Goal: Task Accomplishment & Management: Manage account settings

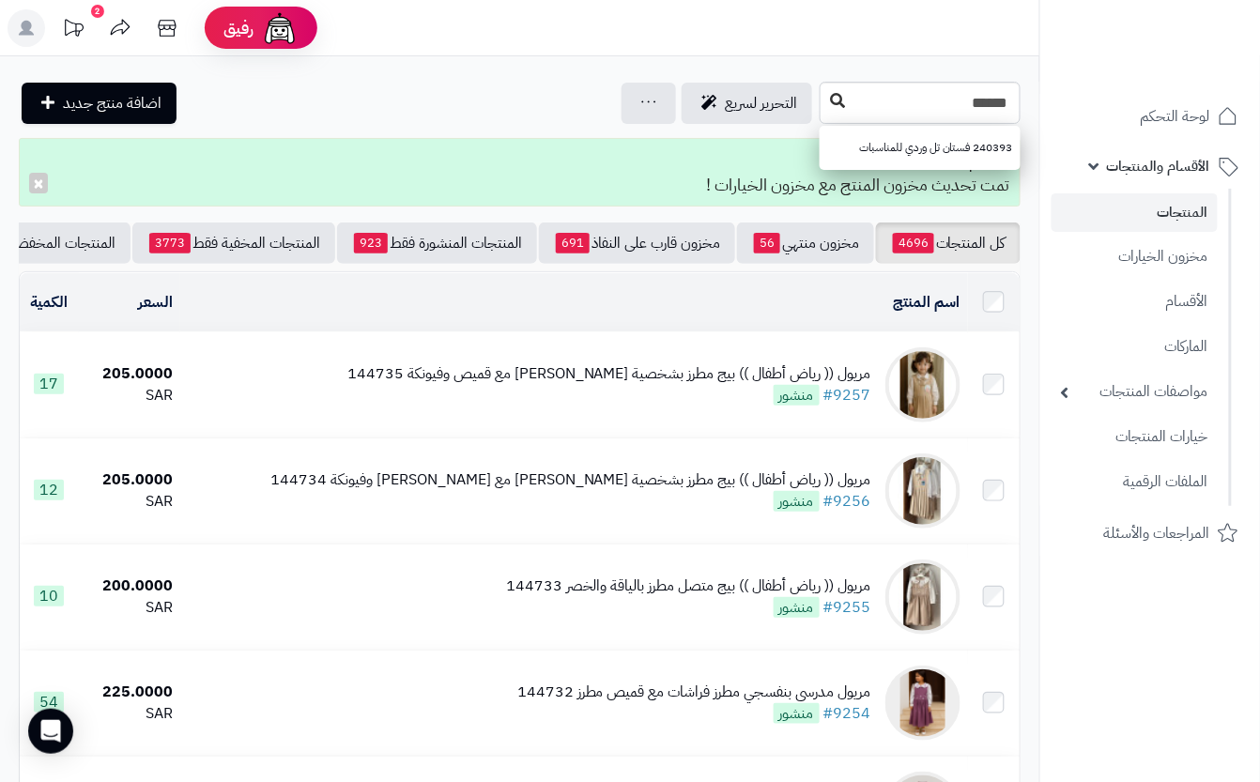
type input "******"
click at [830, 99] on icon at bounding box center [837, 100] width 15 height 15
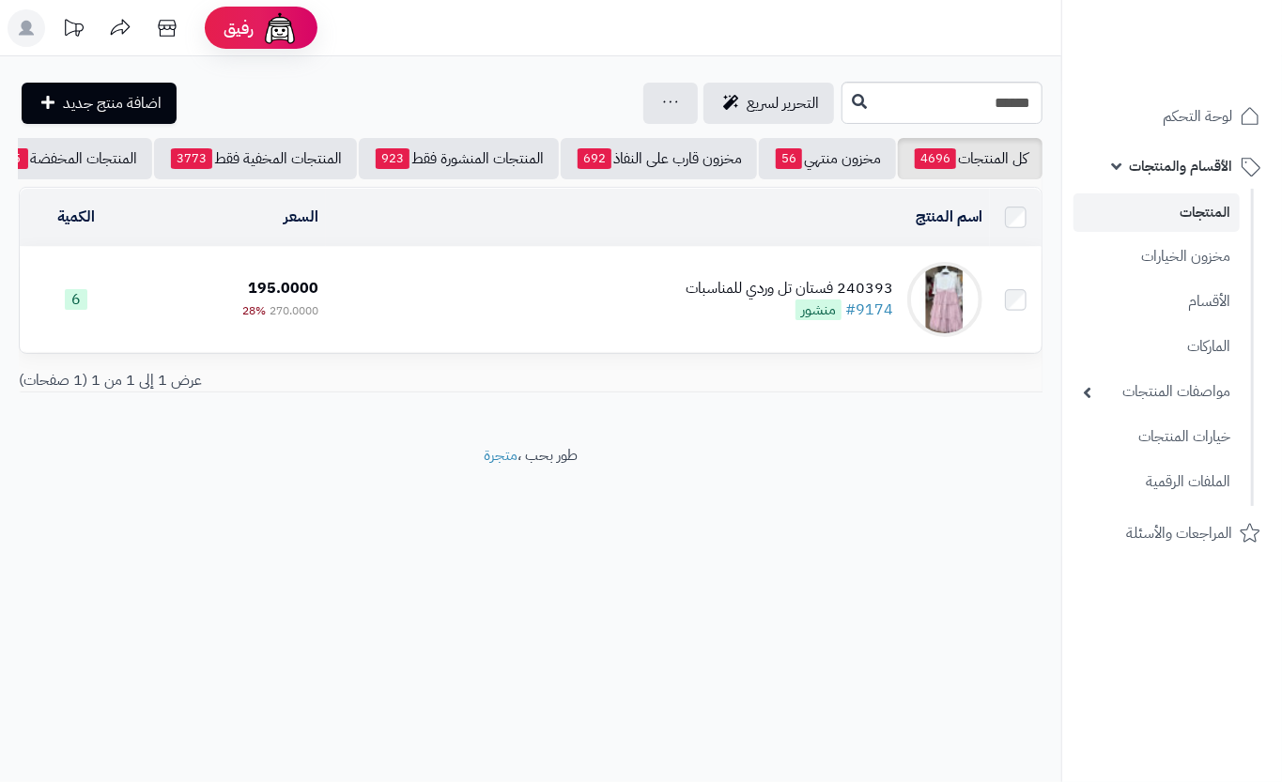
click at [639, 336] on td "240393 فستان تل وردي للمناسبات #9174 منشور" at bounding box center [658, 299] width 664 height 105
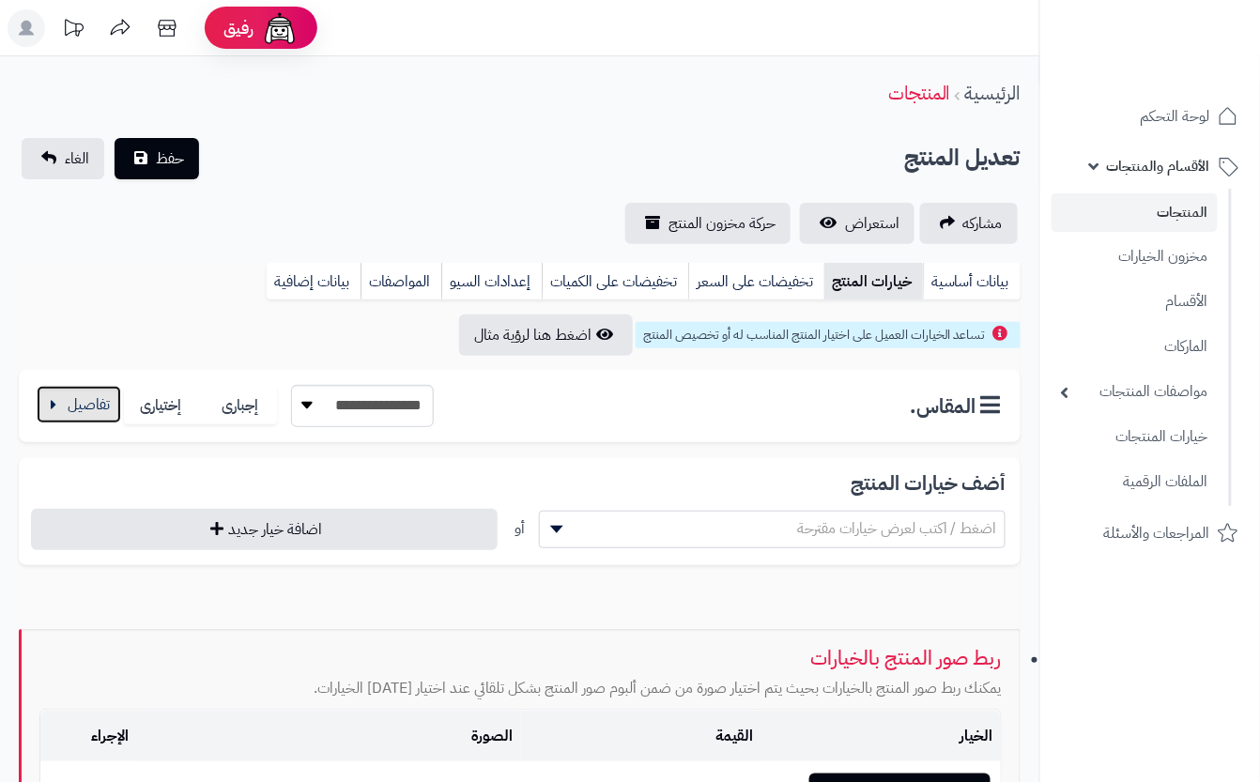
click at [101, 417] on button "button" at bounding box center [79, 405] width 85 height 38
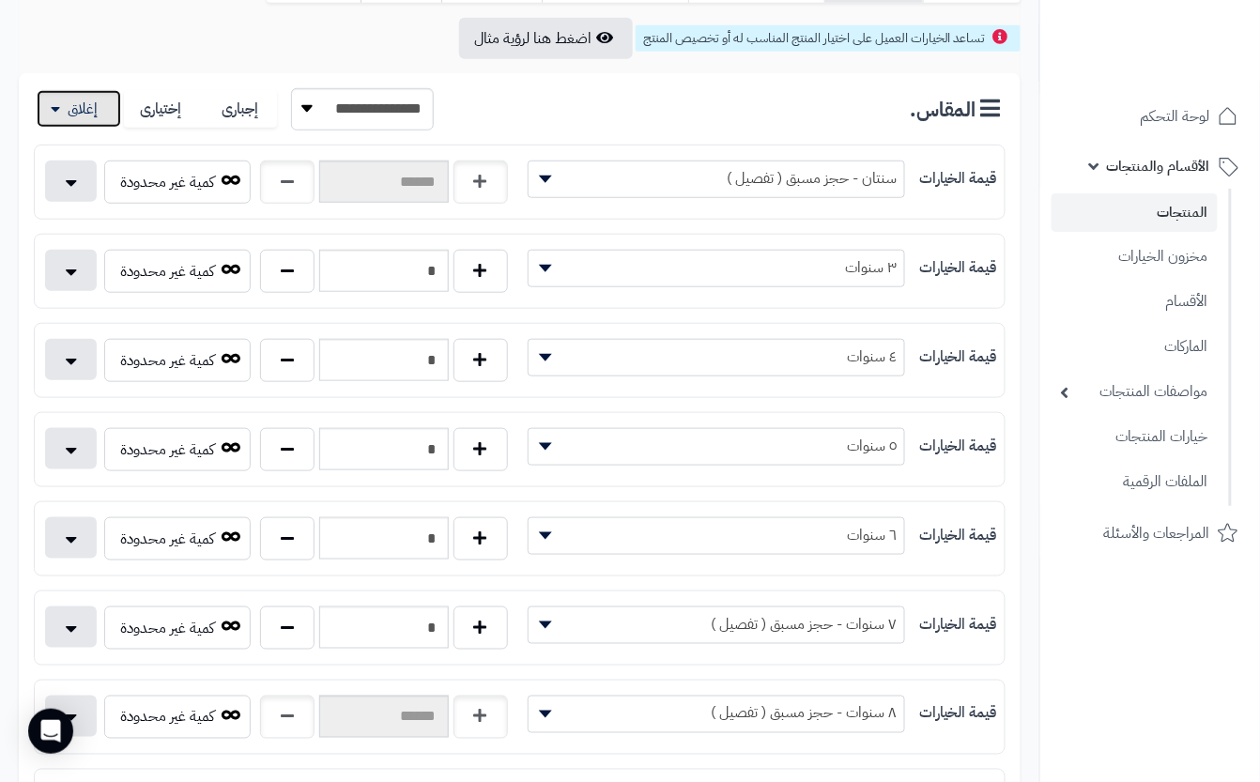
scroll to position [625, 0]
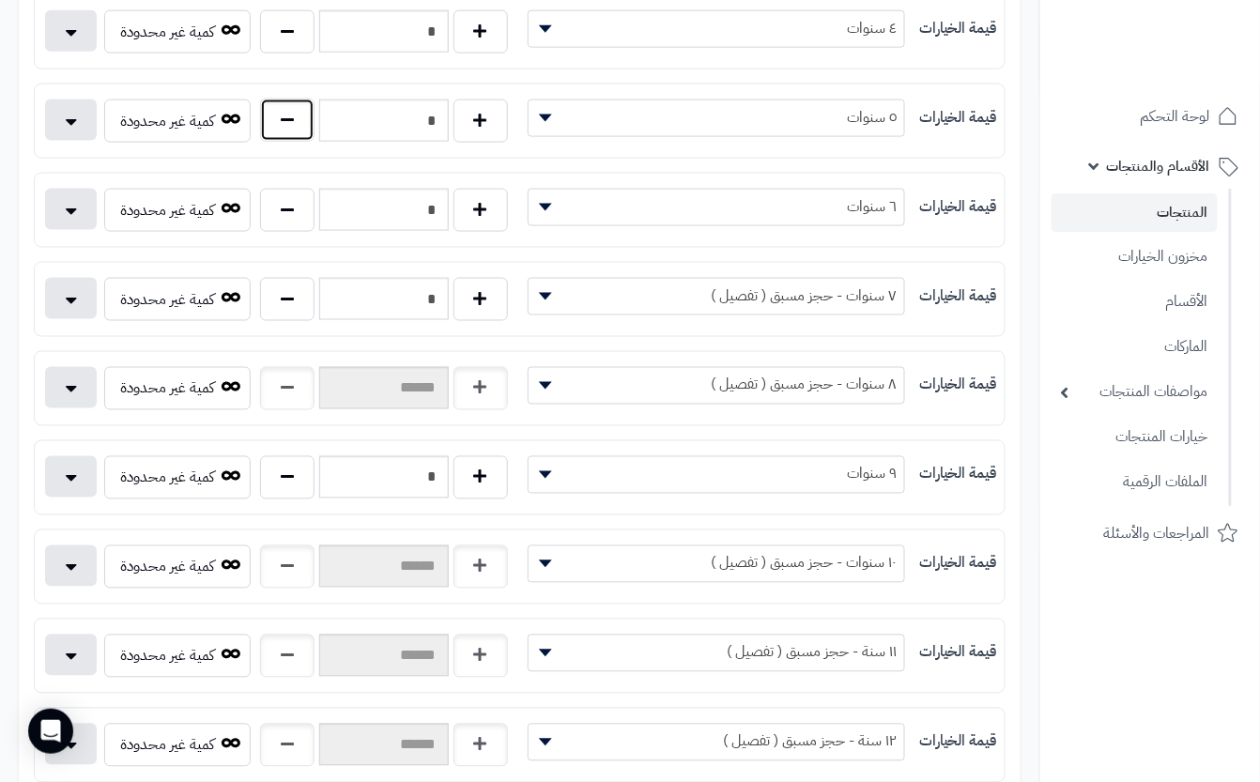
click at [306, 121] on button "button" at bounding box center [287, 120] width 54 height 43
type input "*"
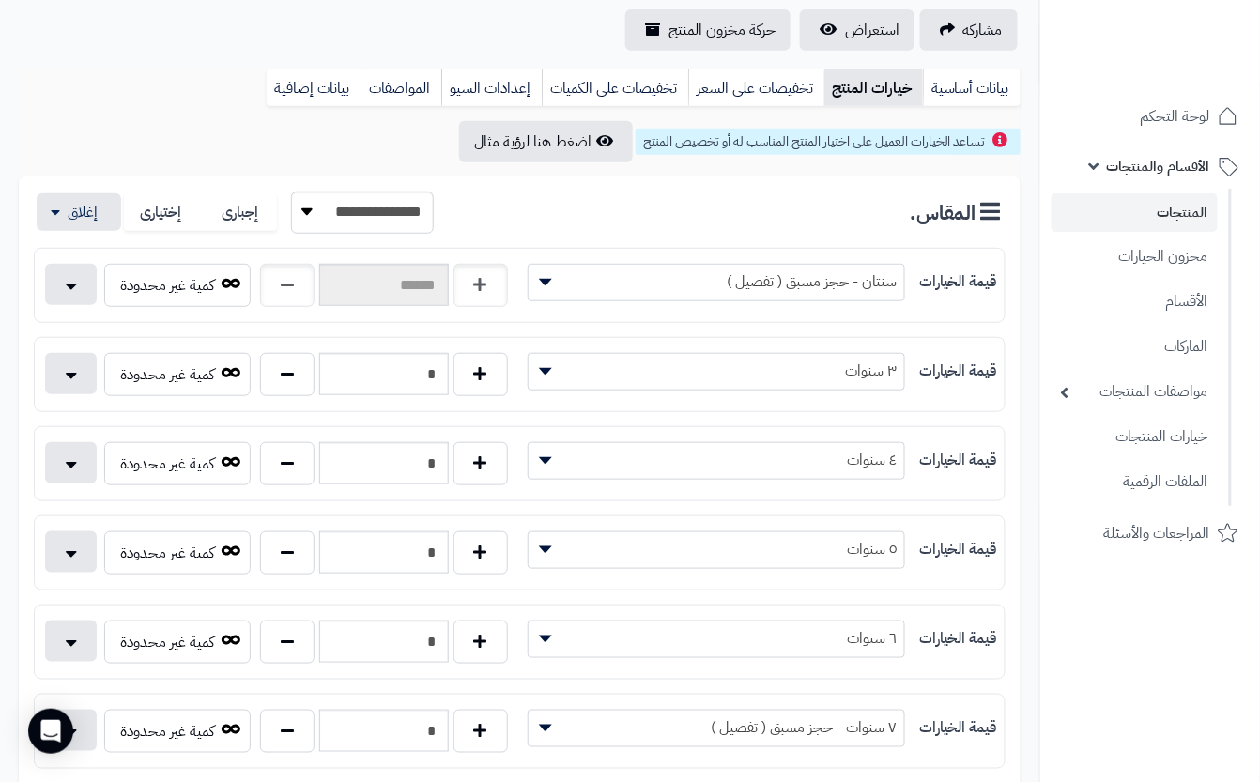
scroll to position [0, 0]
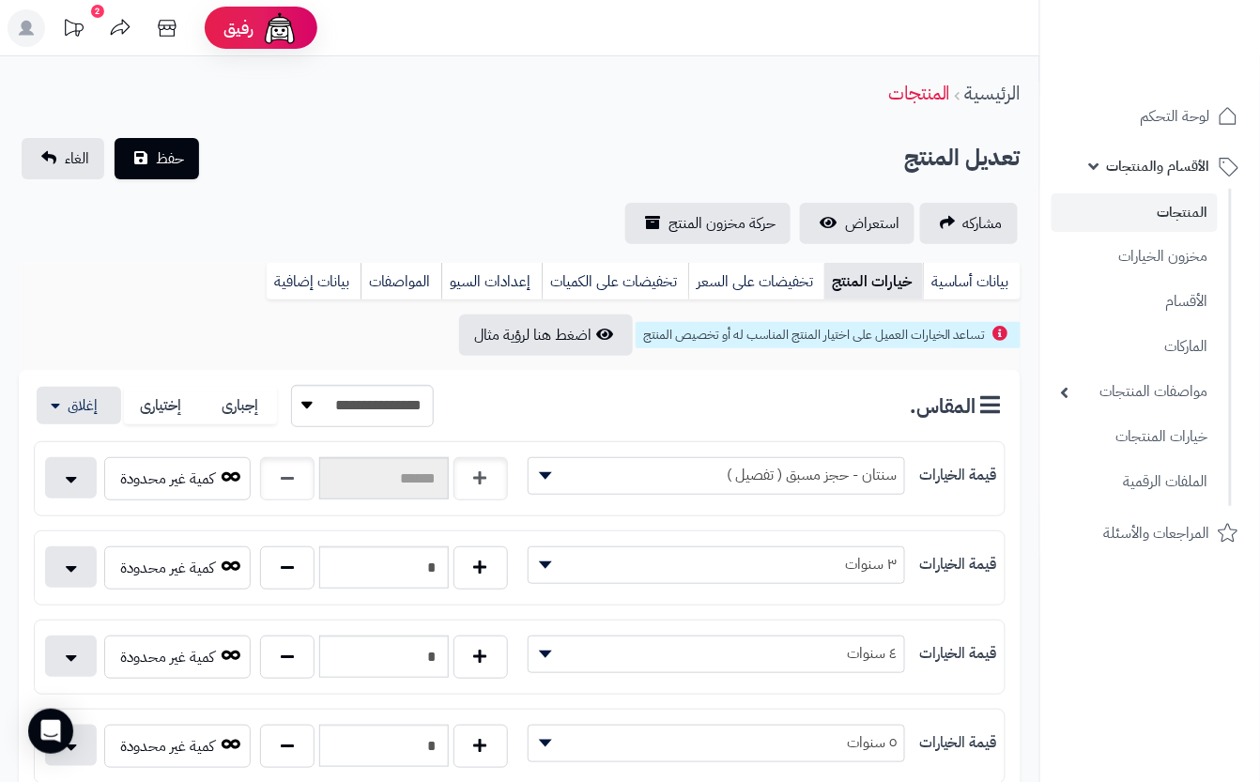
click at [357, 95] on div "الرئيسية المنتجات" at bounding box center [519, 94] width 1039 height 52
click at [71, 175] on link "الغاء" at bounding box center [63, 158] width 83 height 41
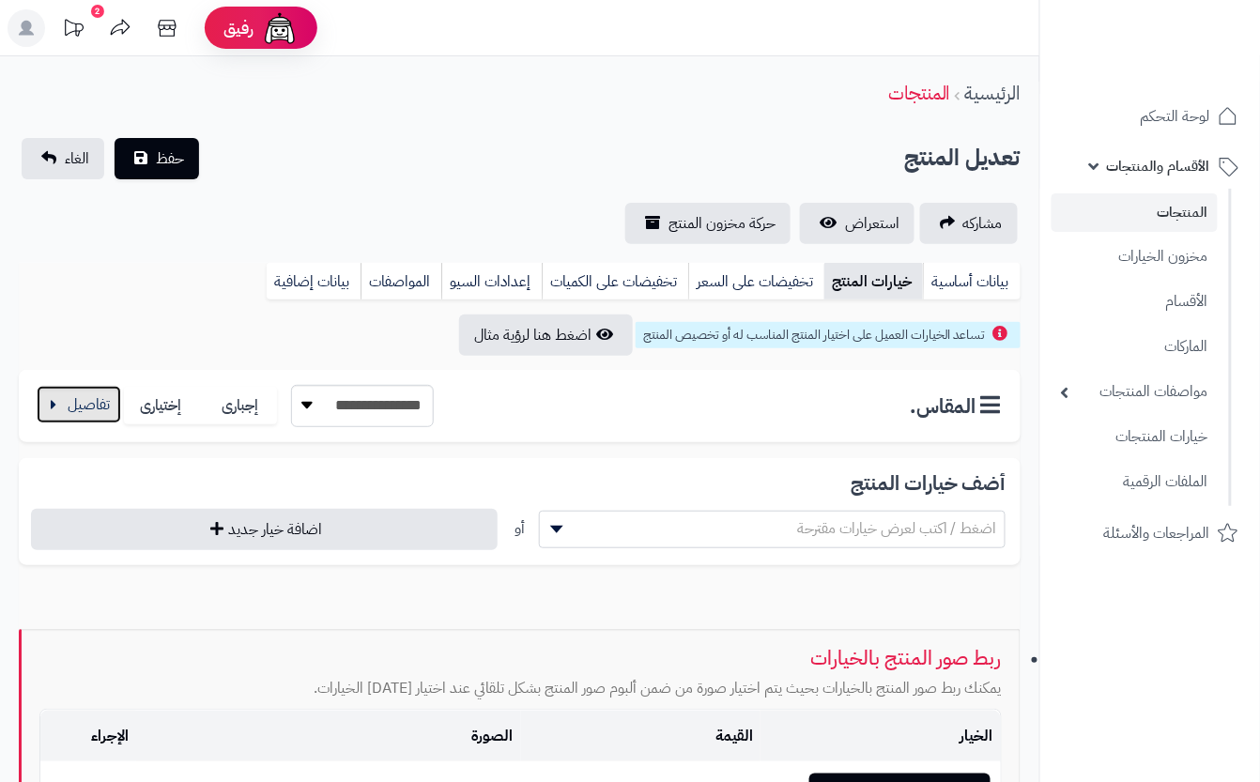
click at [99, 414] on button "button" at bounding box center [79, 405] width 85 height 38
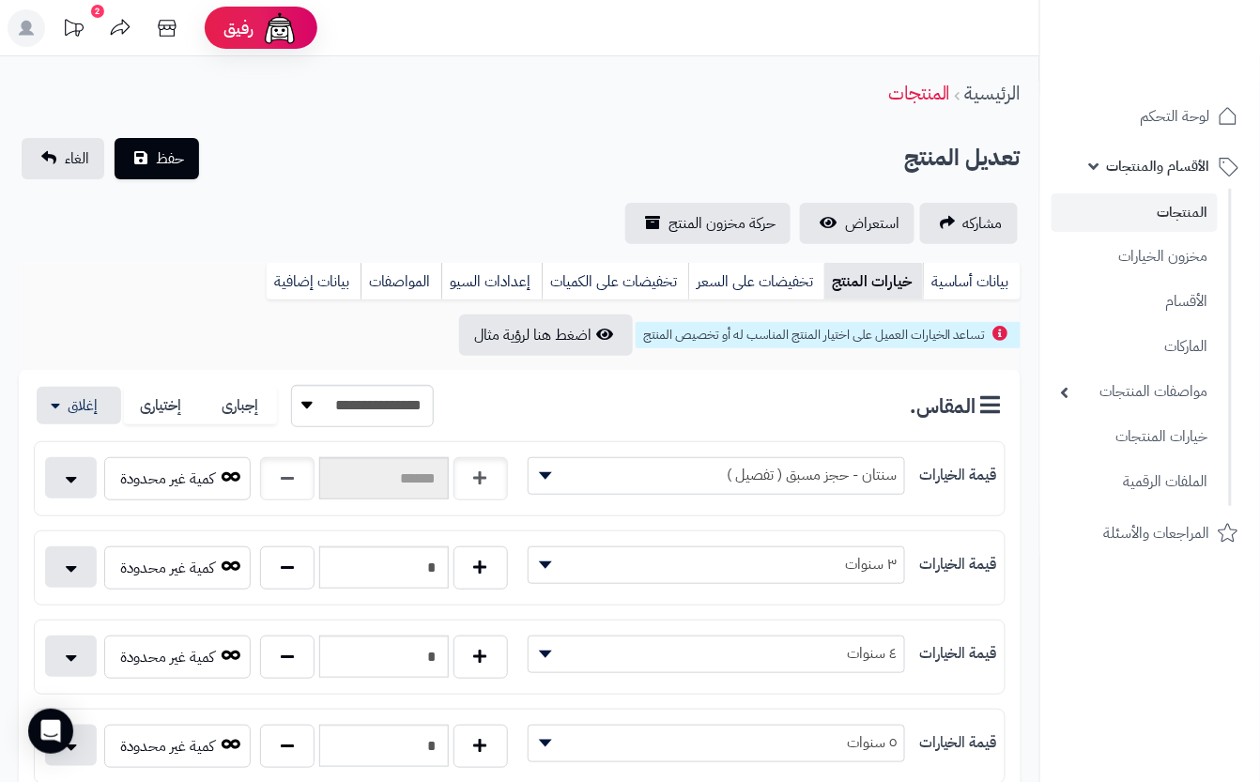
drag, startPoint x: 305, startPoint y: 199, endPoint x: 289, endPoint y: 186, distance: 20.7
click at [308, 195] on div "**********" at bounding box center [519, 191] width 1039 height 106
click at [180, 154] on span "حفظ" at bounding box center [170, 157] width 28 height 23
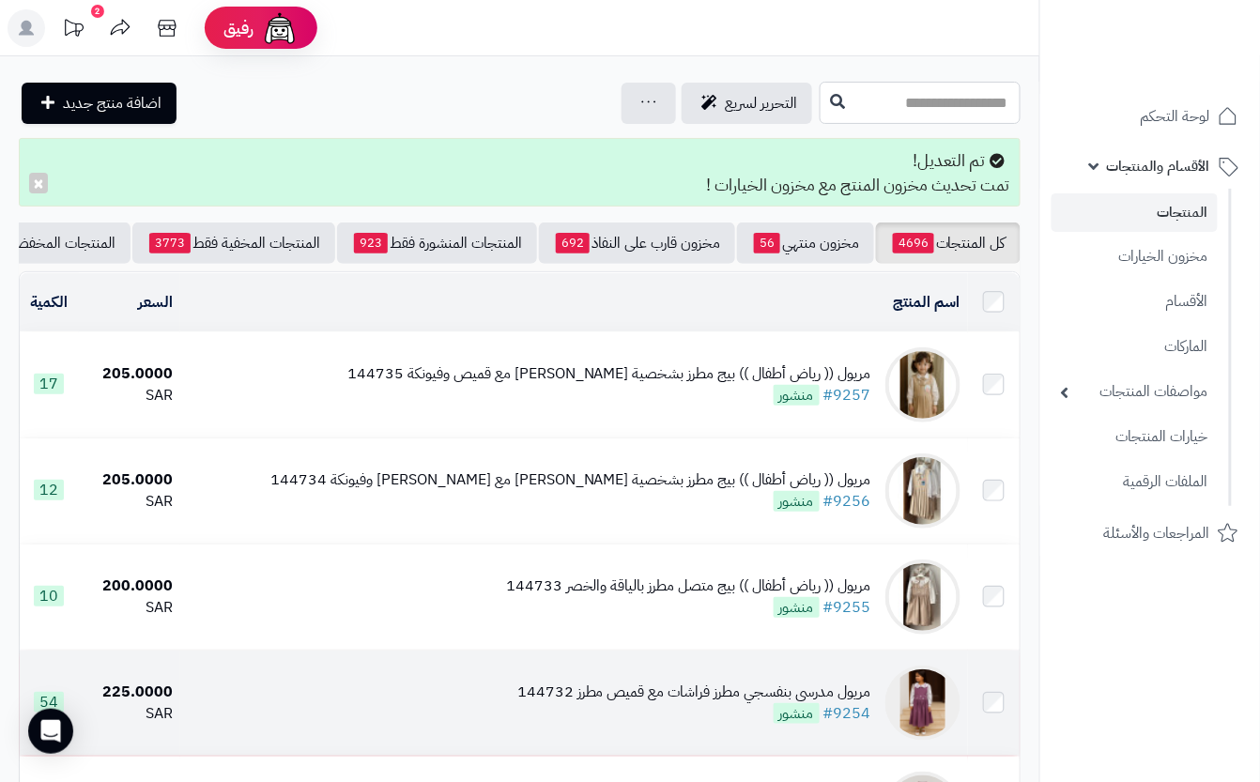
drag, startPoint x: 802, startPoint y: 115, endPoint x: 603, endPoint y: 707, distance: 625.0
click at [820, 116] on input "text" at bounding box center [920, 103] width 201 height 42
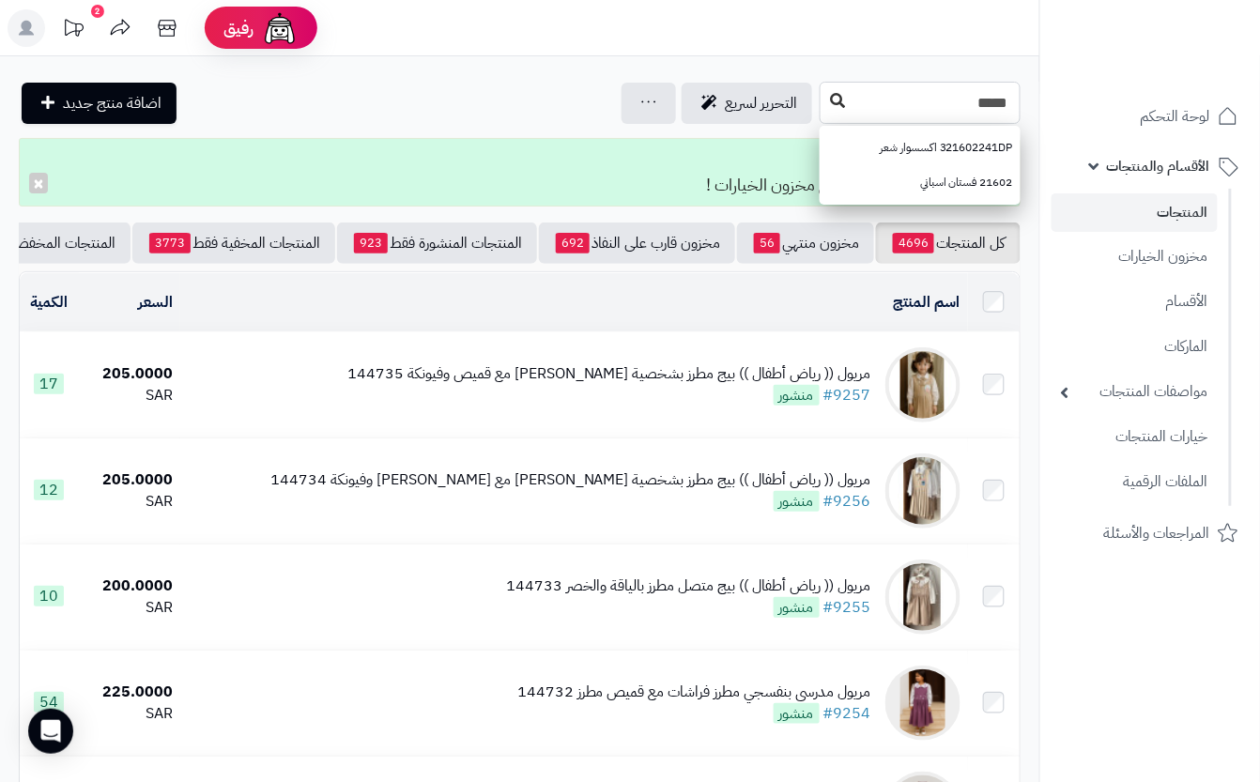
type input "*****"
click at [830, 106] on icon at bounding box center [837, 100] width 15 height 15
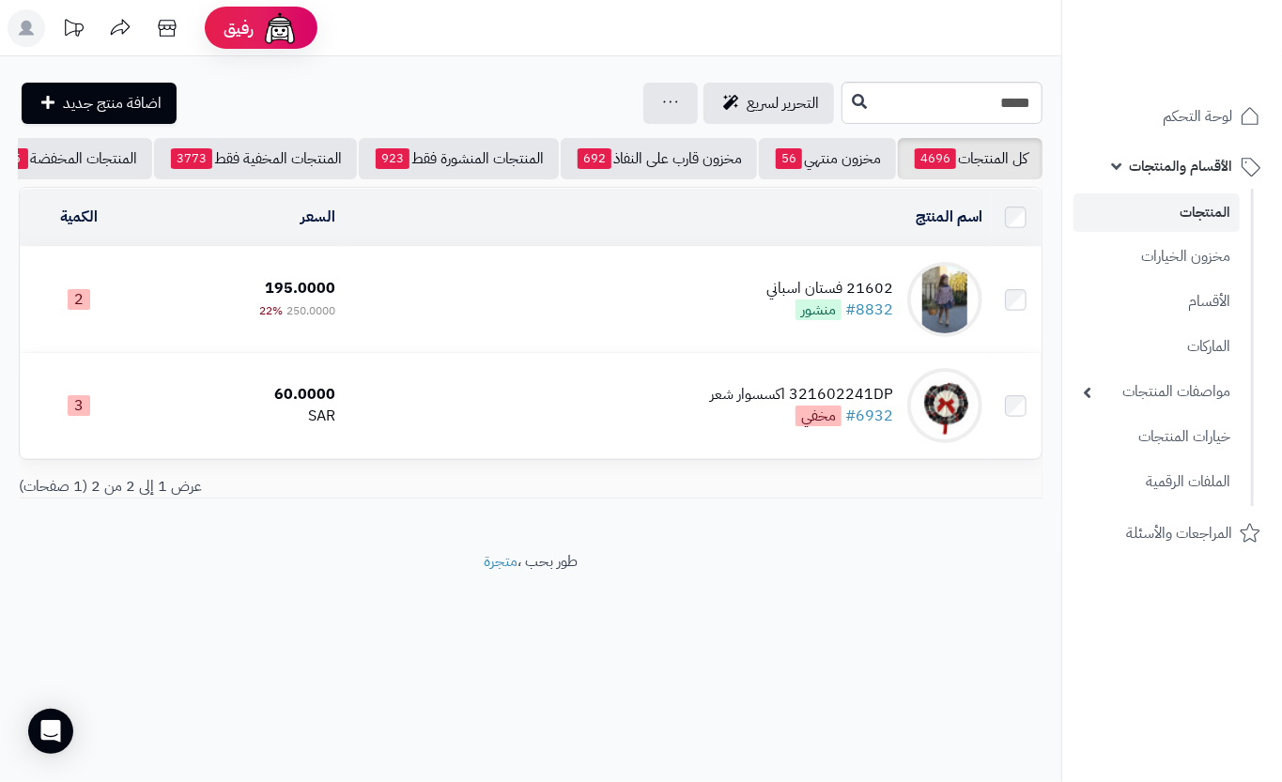
click at [421, 309] on td "21602 فستان اسباني #8832 منشور" at bounding box center [666, 299] width 647 height 105
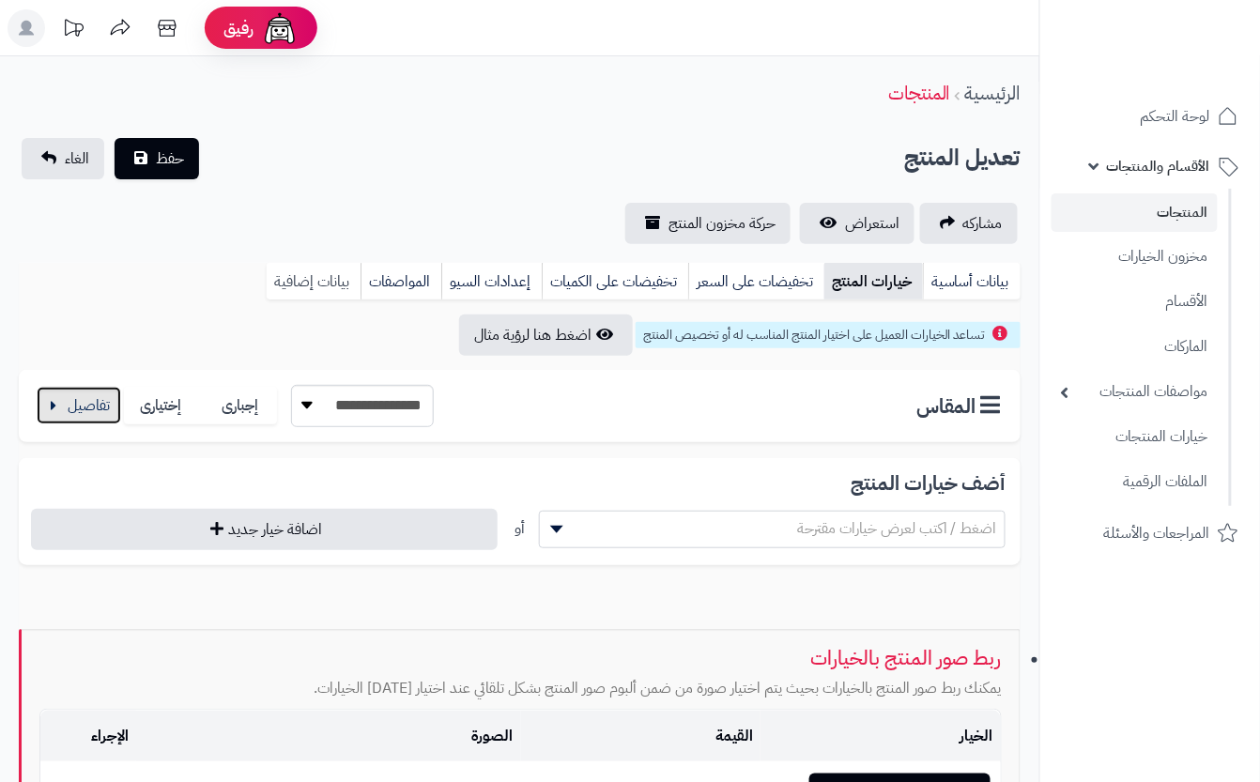
drag, startPoint x: 80, startPoint y: 404, endPoint x: 283, endPoint y: 284, distance: 235.8
click at [85, 398] on button "button" at bounding box center [79, 406] width 85 height 38
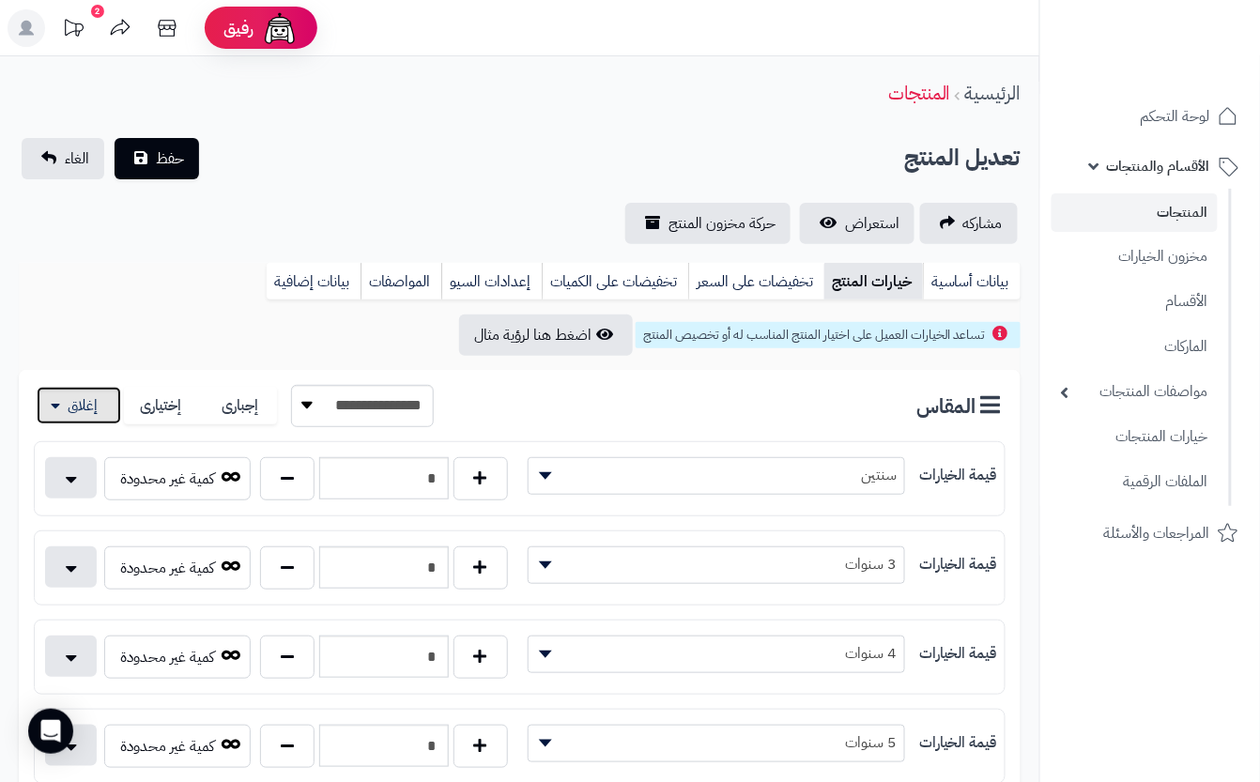
scroll to position [125, 0]
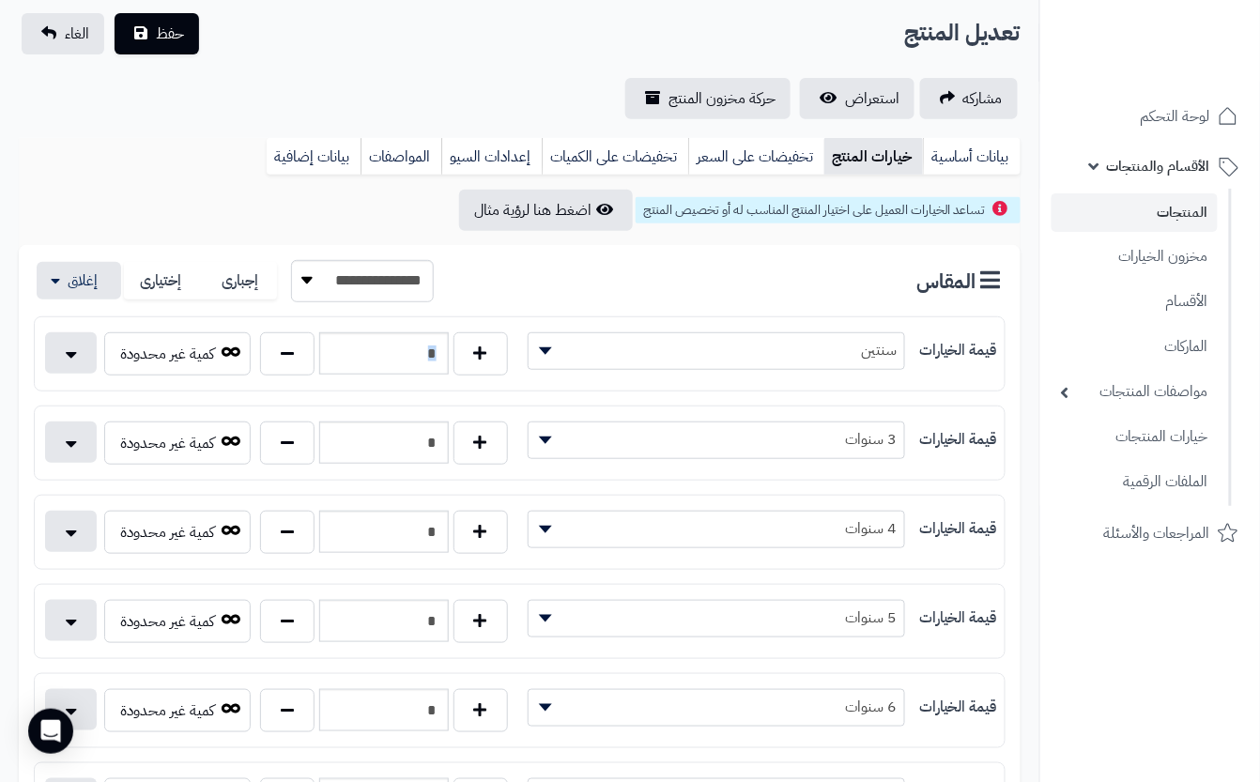
click at [319, 368] on div "*" at bounding box center [383, 353] width 256 height 43
click at [294, 364] on button "button" at bounding box center [287, 352] width 54 height 43
type input "*"
click at [396, 54] on div "**********" at bounding box center [519, 66] width 1039 height 106
click at [361, 64] on div "**********" at bounding box center [519, 66] width 1039 height 106
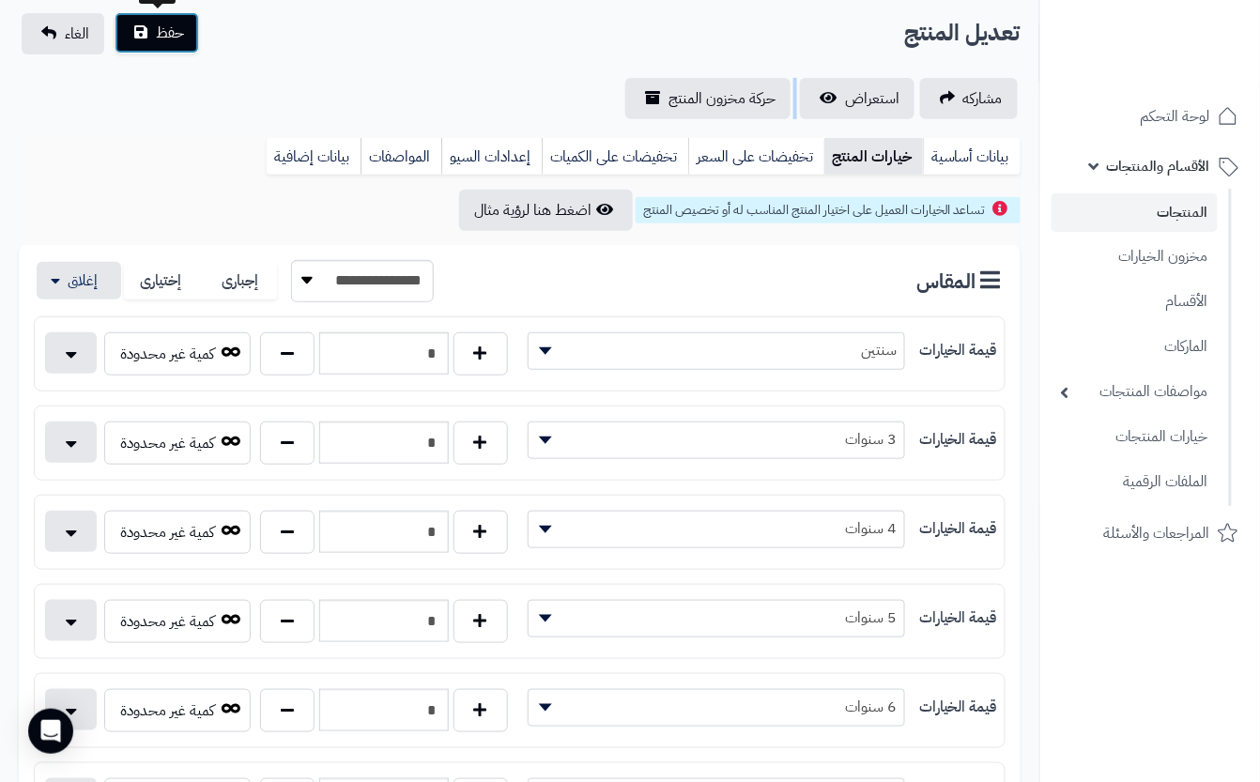
click at [160, 39] on span "حفظ" at bounding box center [170, 33] width 28 height 23
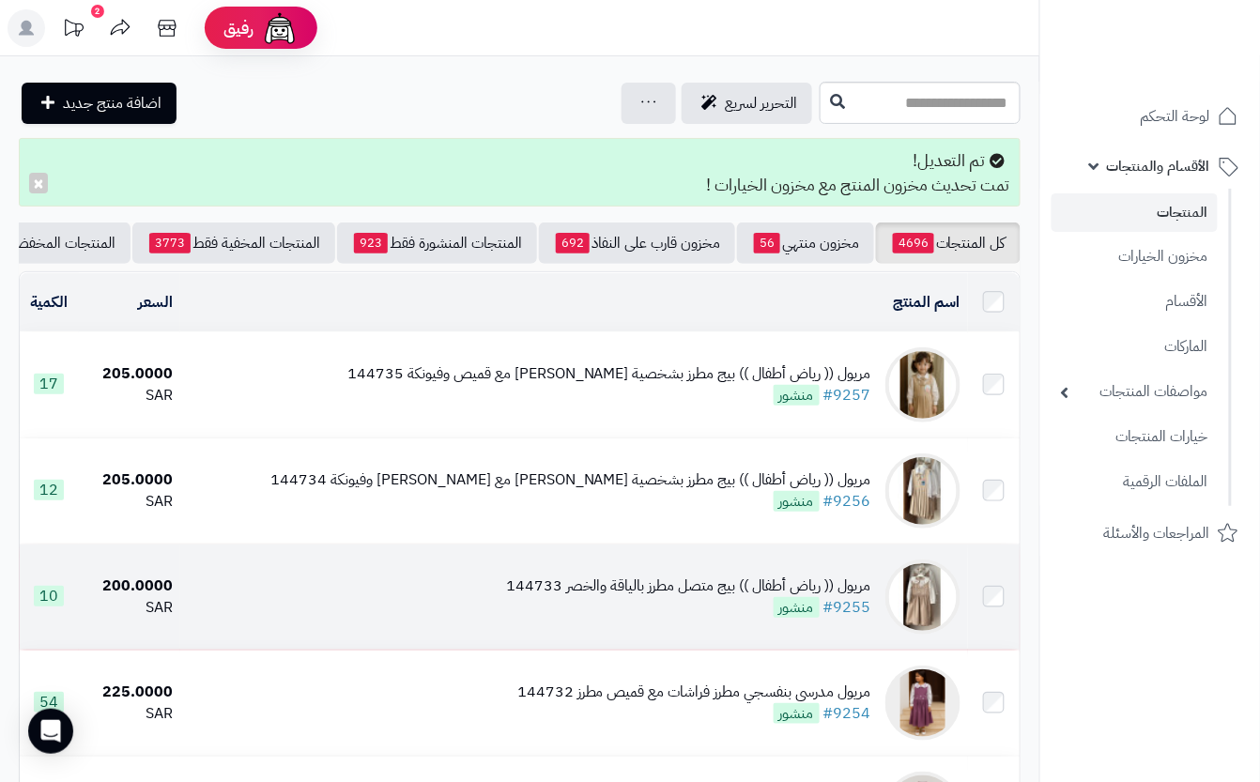
click at [519, 619] on div "مريول (( رياض أطفال )) بيج متصل مطرز بالياقة والخصر 144733 #9255 منشور" at bounding box center [688, 597] width 365 height 43
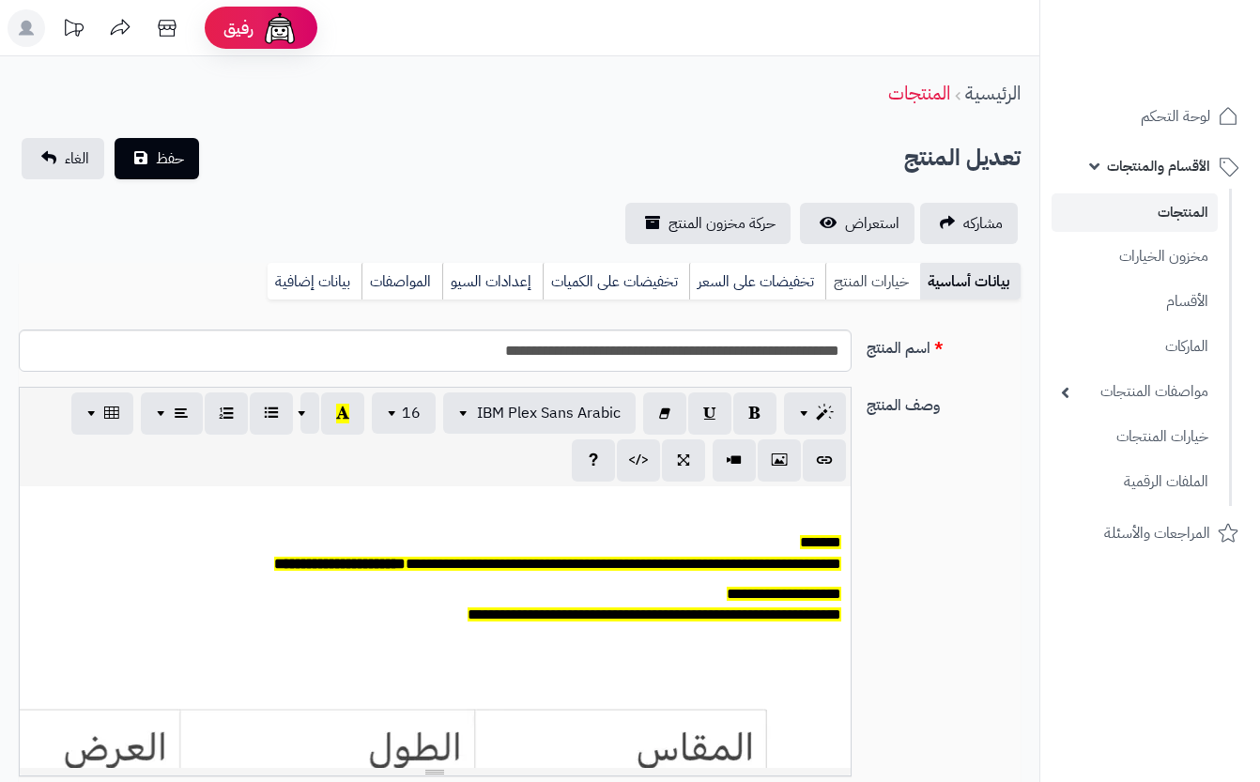
click at [843, 263] on link "خيارات المنتج" at bounding box center [872, 282] width 95 height 38
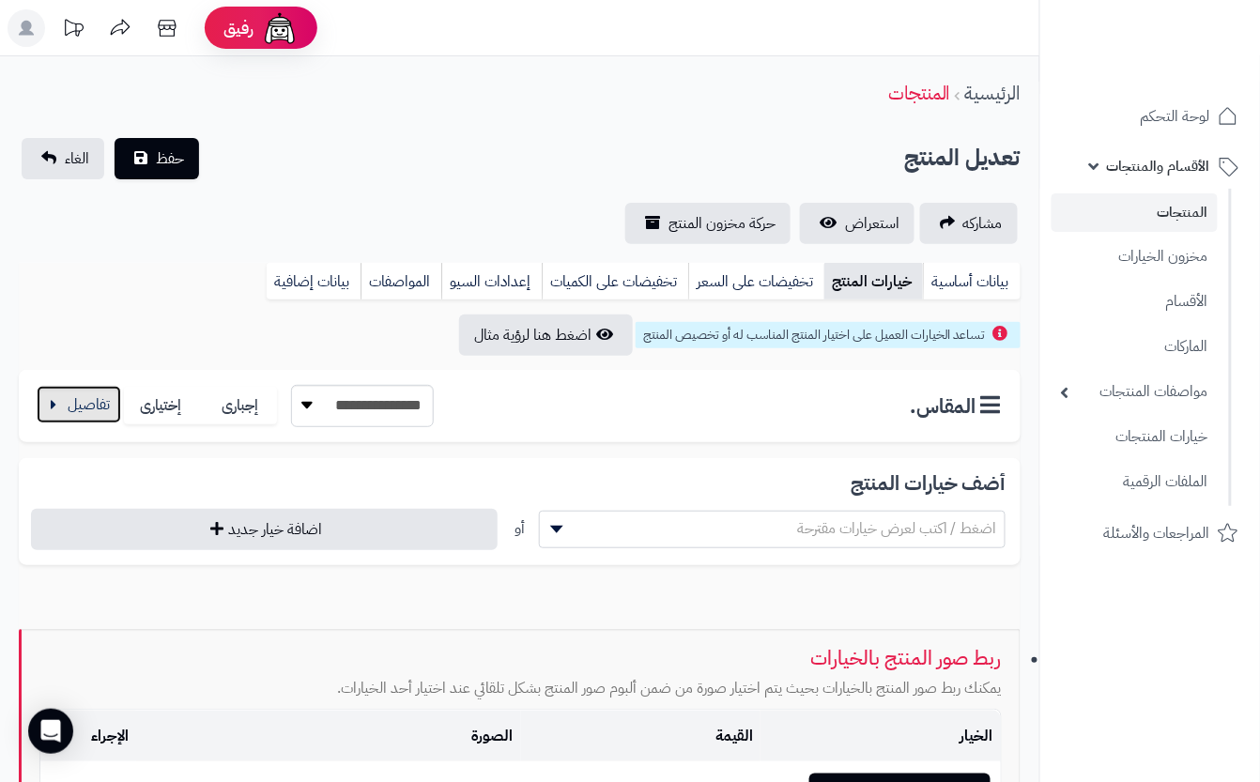
click at [110, 392] on button "button" at bounding box center [79, 405] width 85 height 38
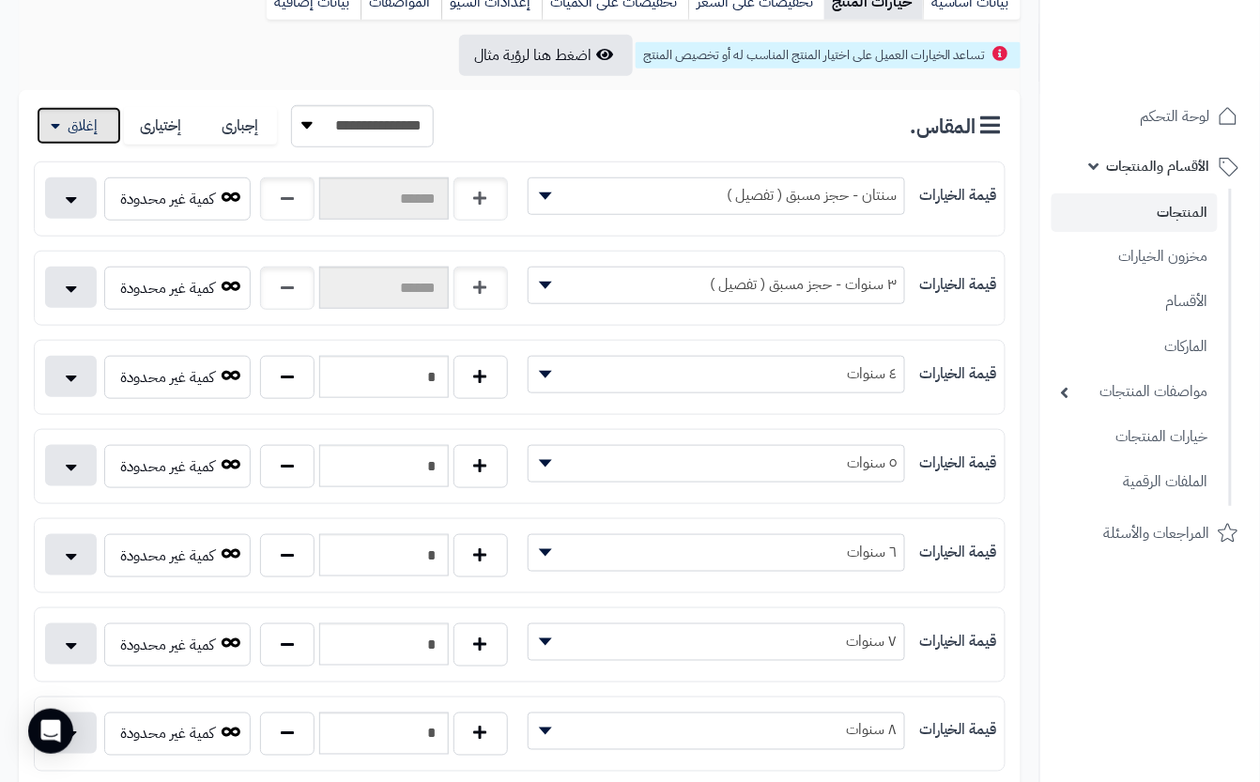
scroll to position [376, 0]
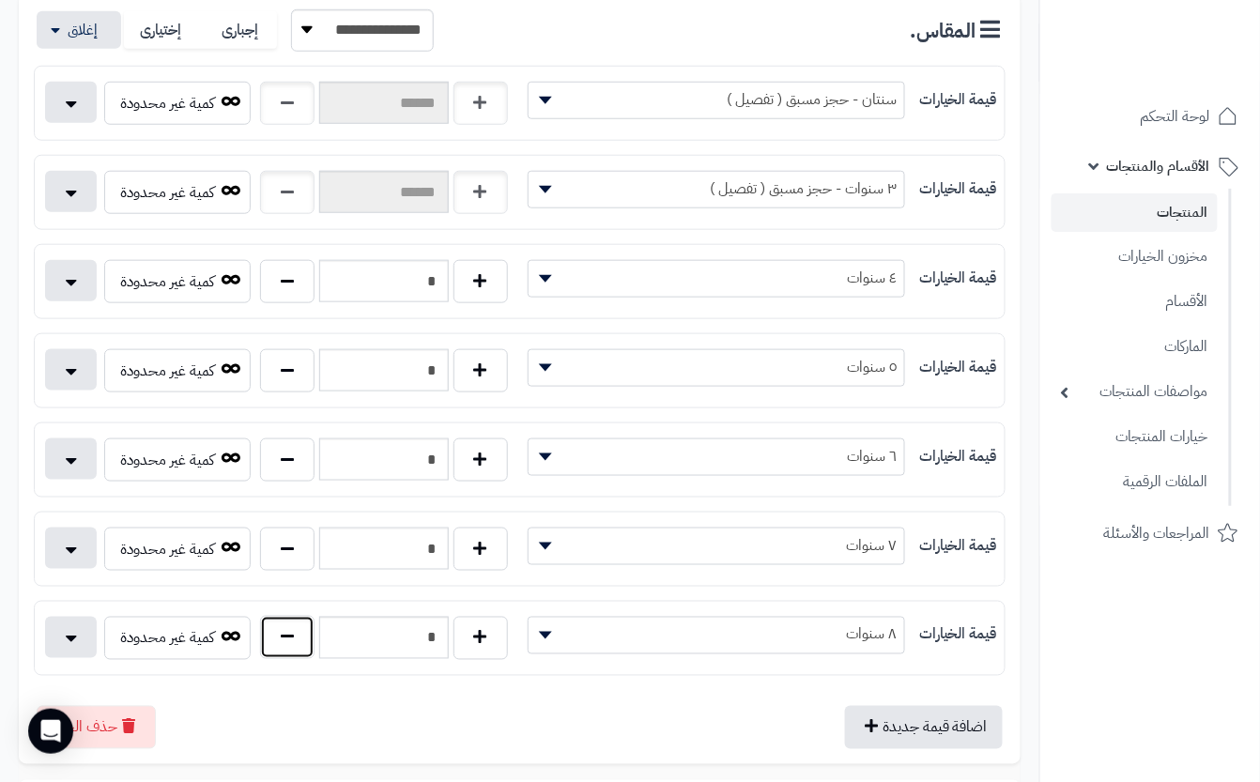
click at [285, 639] on button "button" at bounding box center [287, 637] width 54 height 43
type input "*"
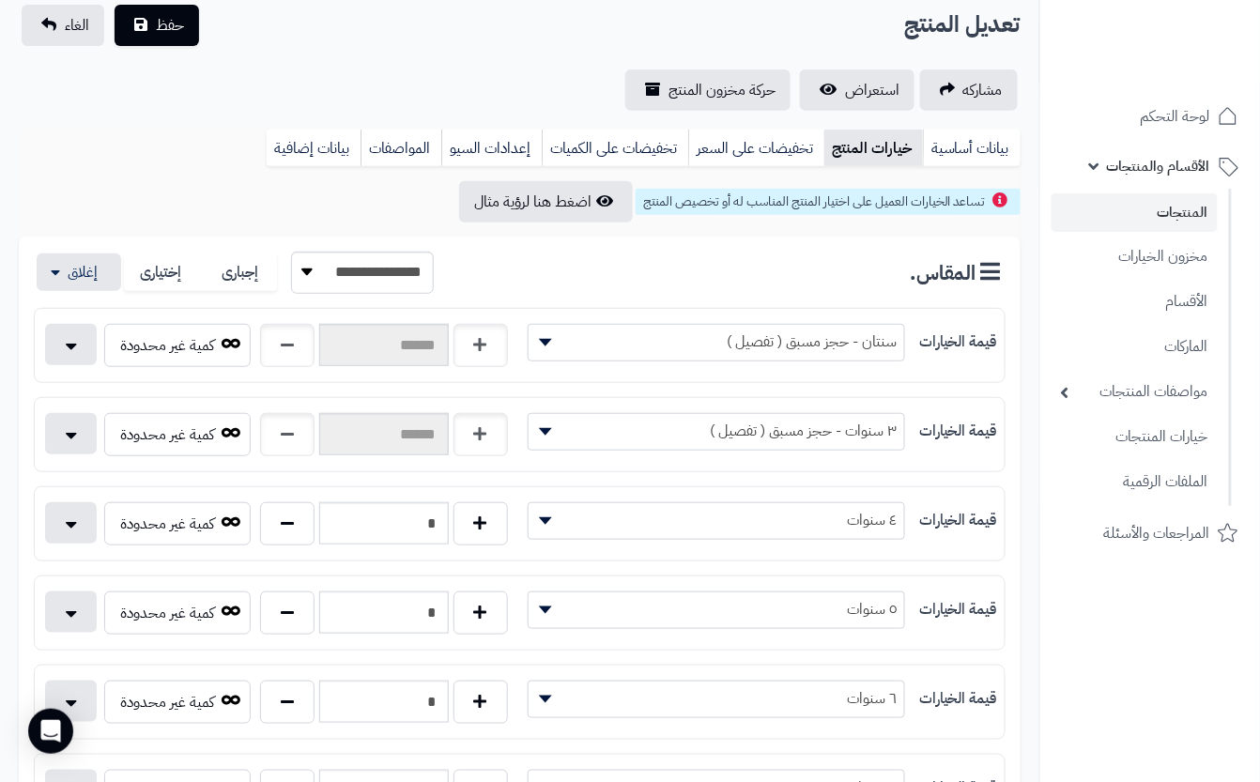
scroll to position [0, 0]
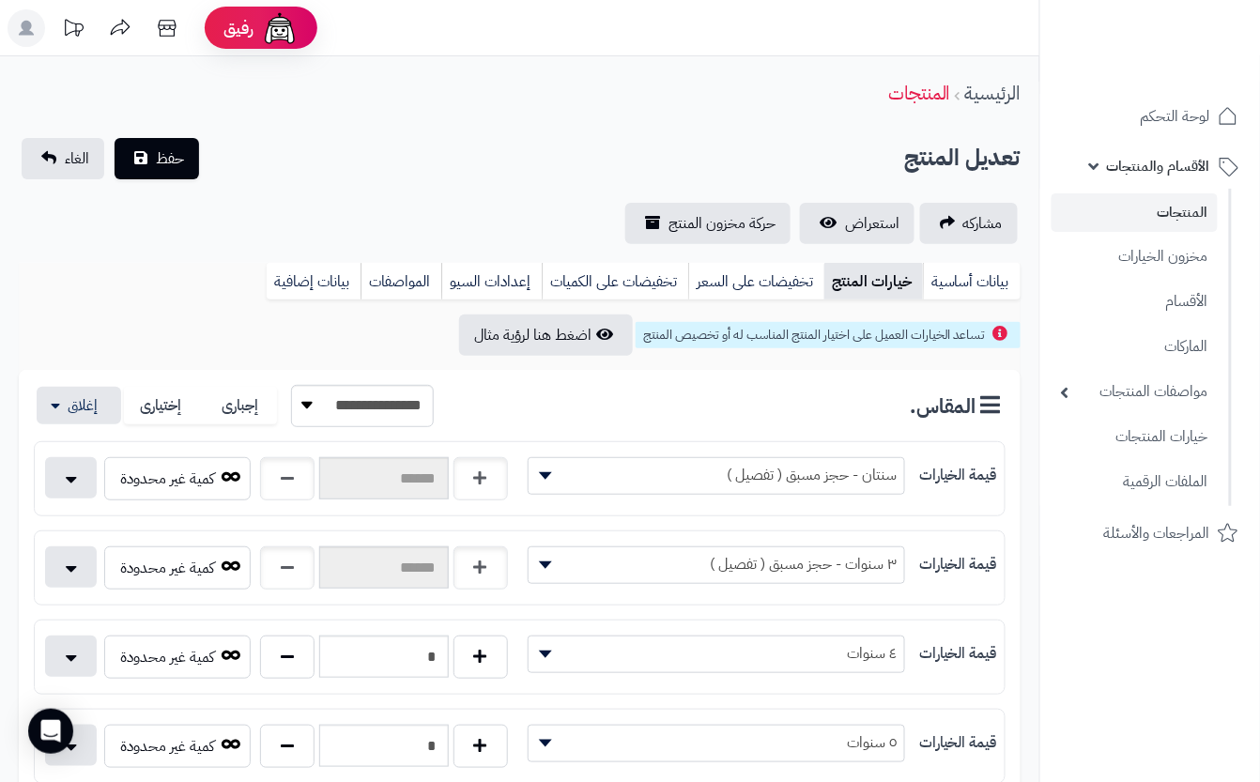
click at [417, 145] on div "تعديل المنتج حفظ الغاء" at bounding box center [520, 158] width 1002 height 41
click at [170, 170] on button "حفظ" at bounding box center [157, 157] width 85 height 41
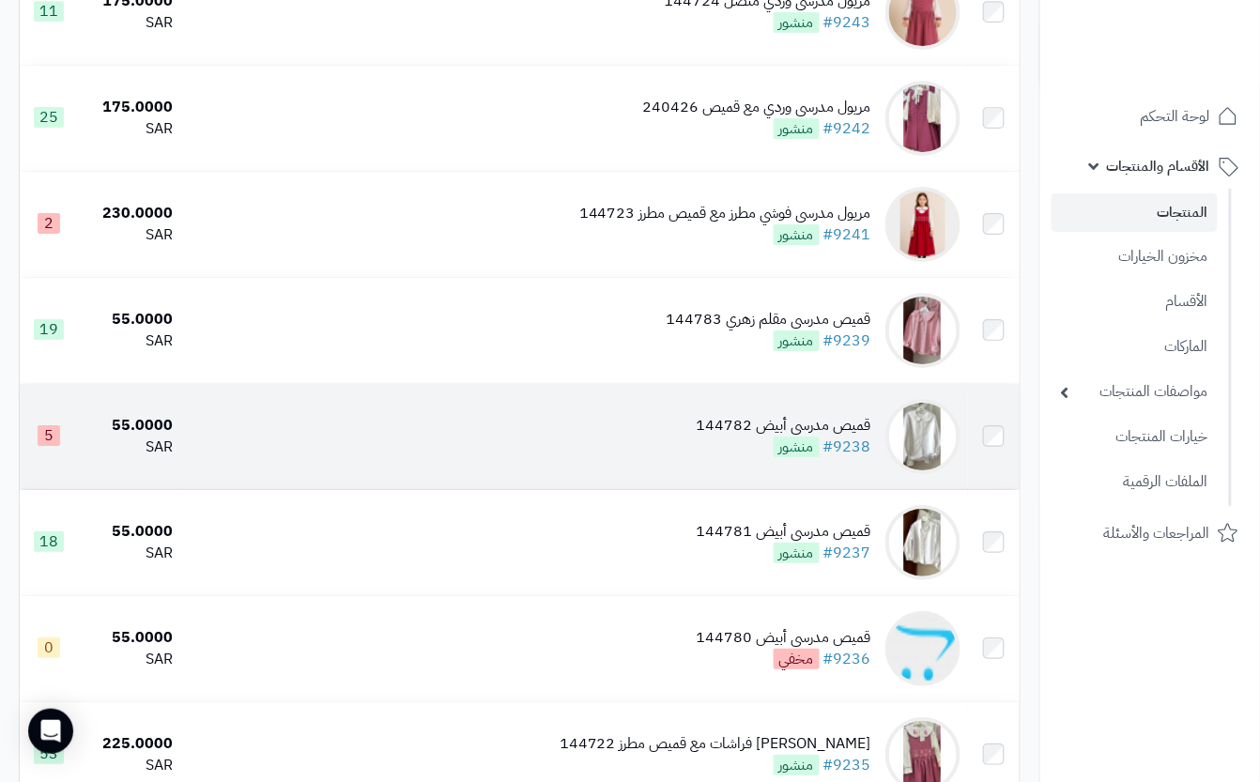
scroll to position [1902, 0]
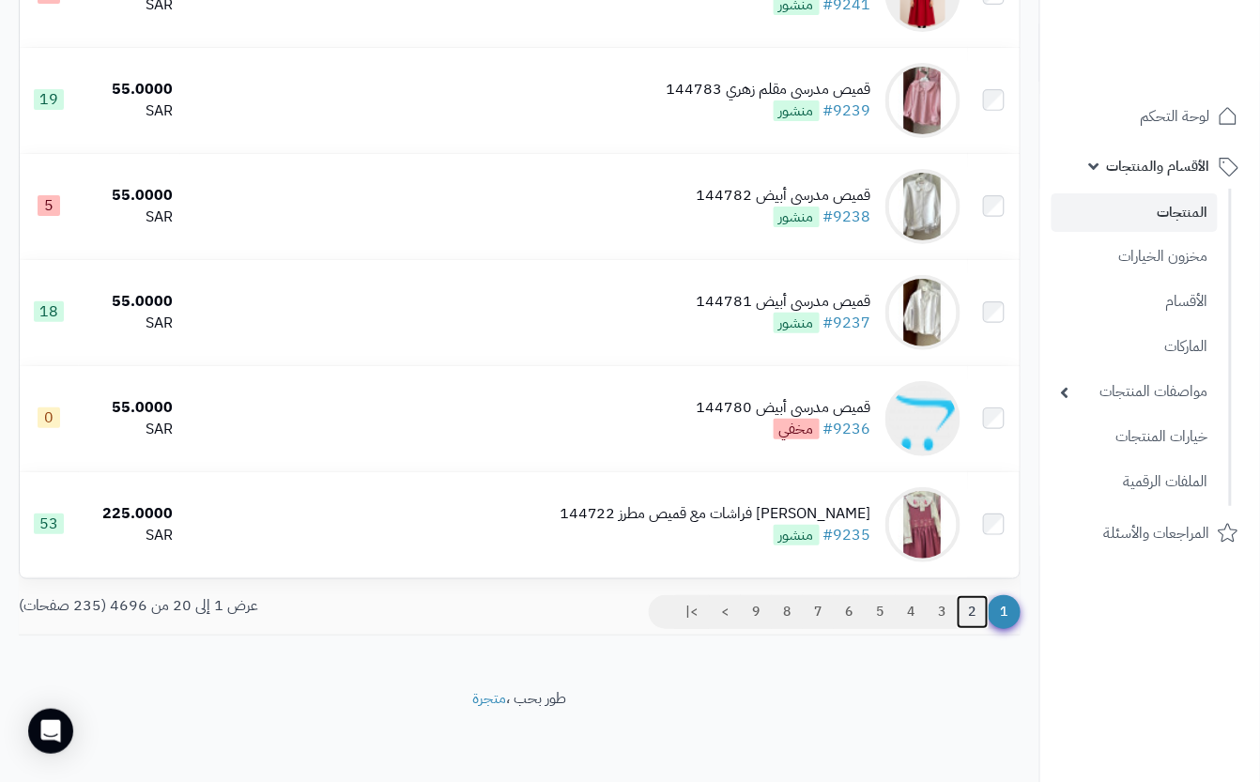
click at [973, 609] on link "2" at bounding box center [973, 612] width 32 height 34
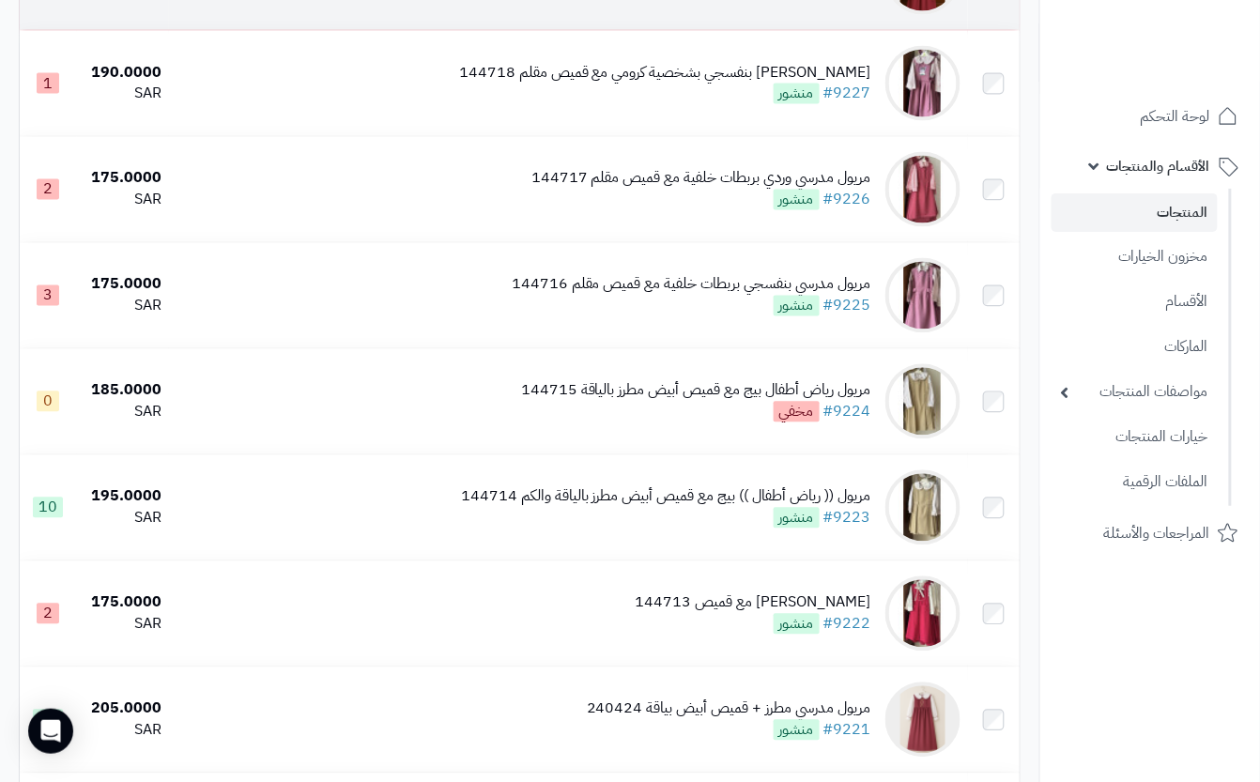
scroll to position [876, 0]
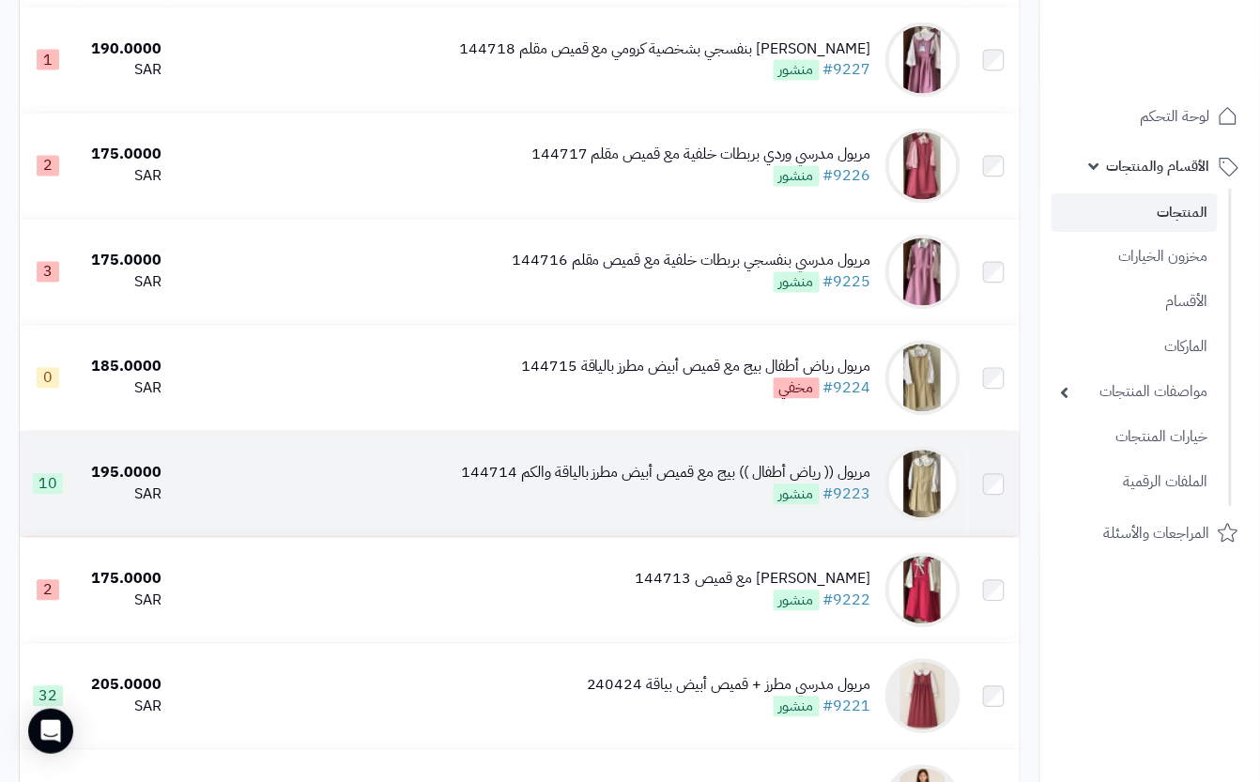
click at [621, 485] on div "مريول (( رياض أطفال )) بيج مع قميص أبيض مطرز بالياقة والكم 144714" at bounding box center [666, 474] width 410 height 22
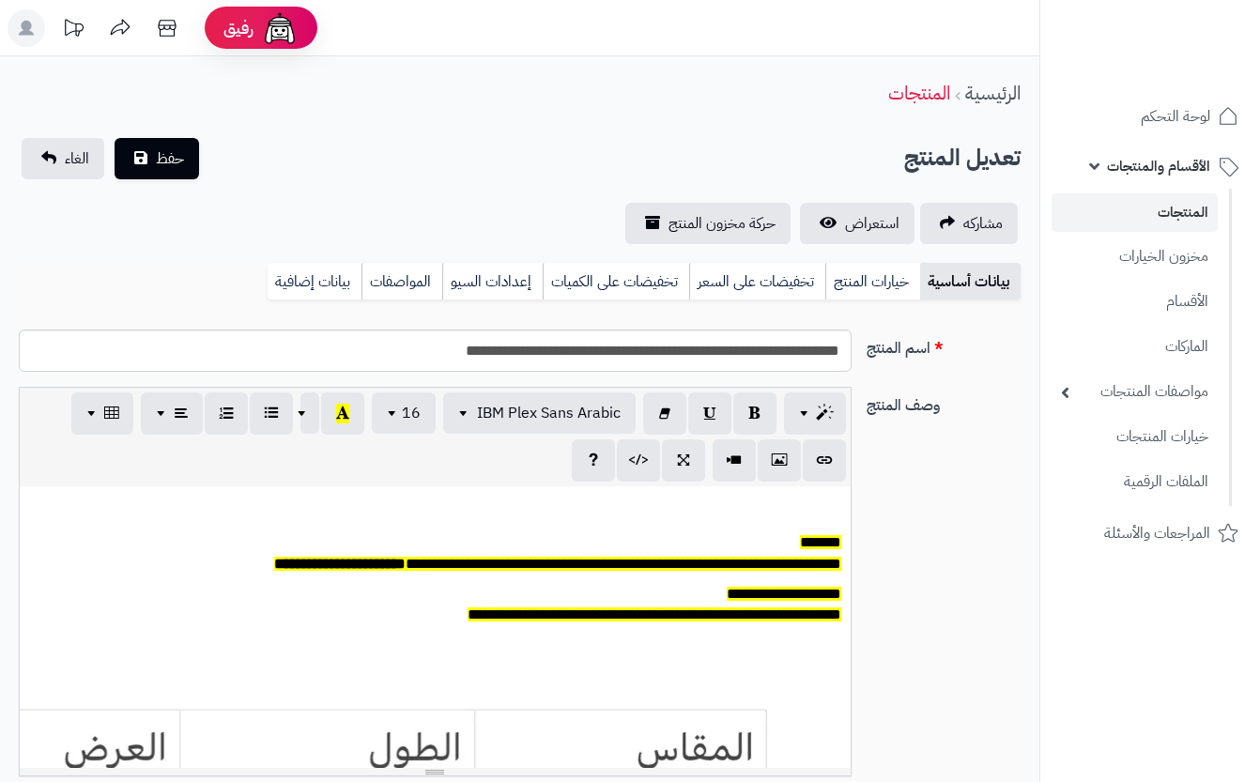
click at [877, 294] on link "خيارات المنتج" at bounding box center [872, 282] width 95 height 38
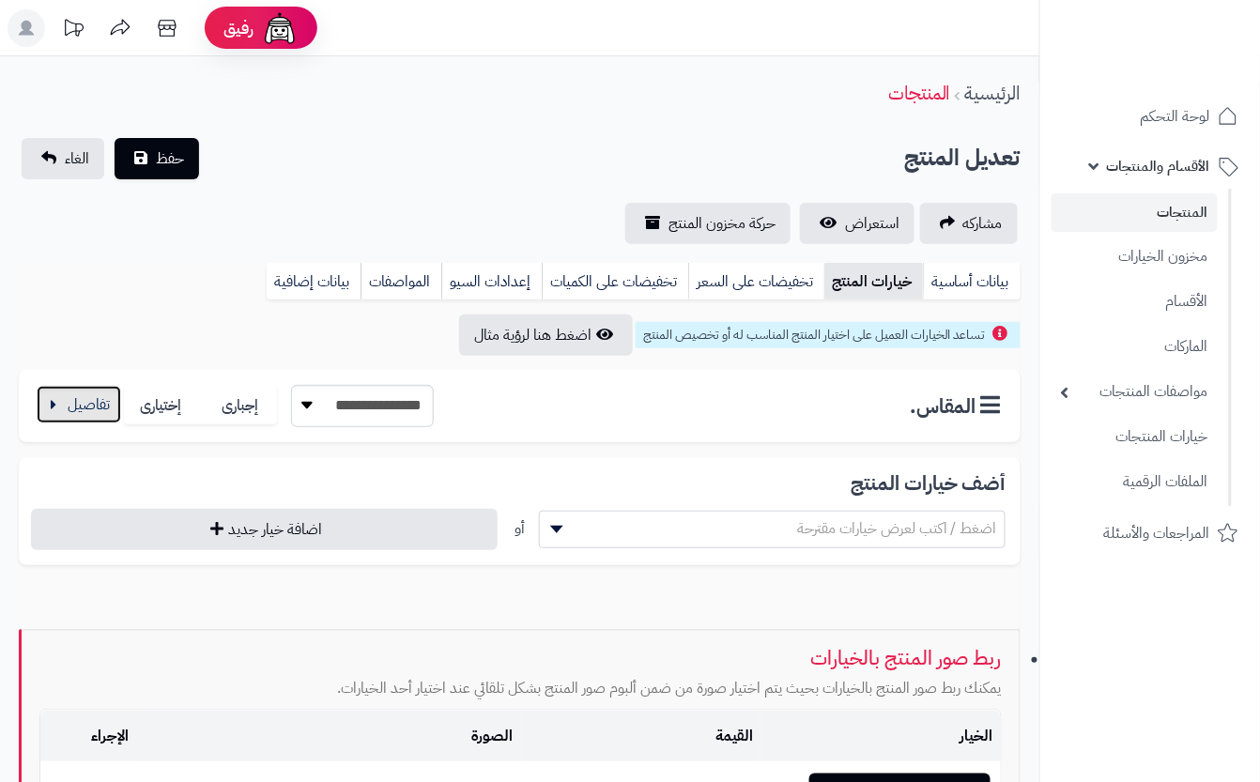
click at [62, 400] on button "button" at bounding box center [79, 405] width 85 height 38
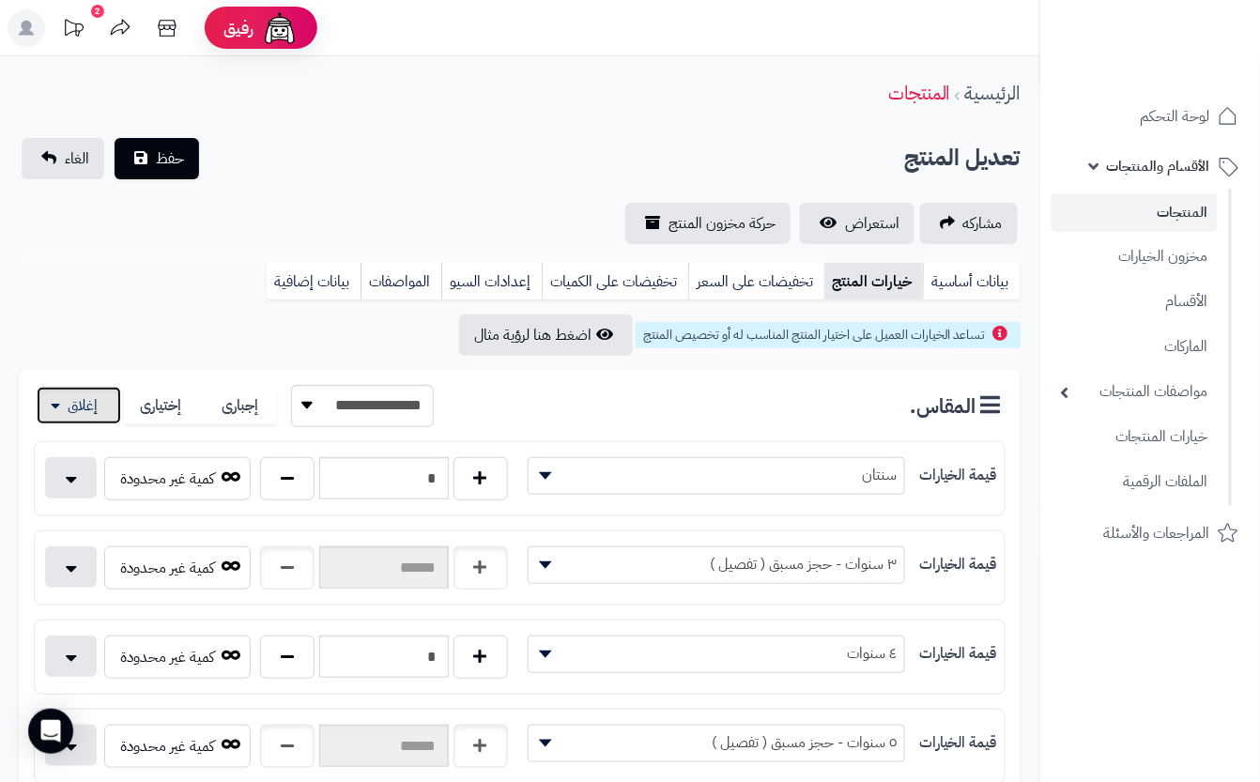
scroll to position [751, 0]
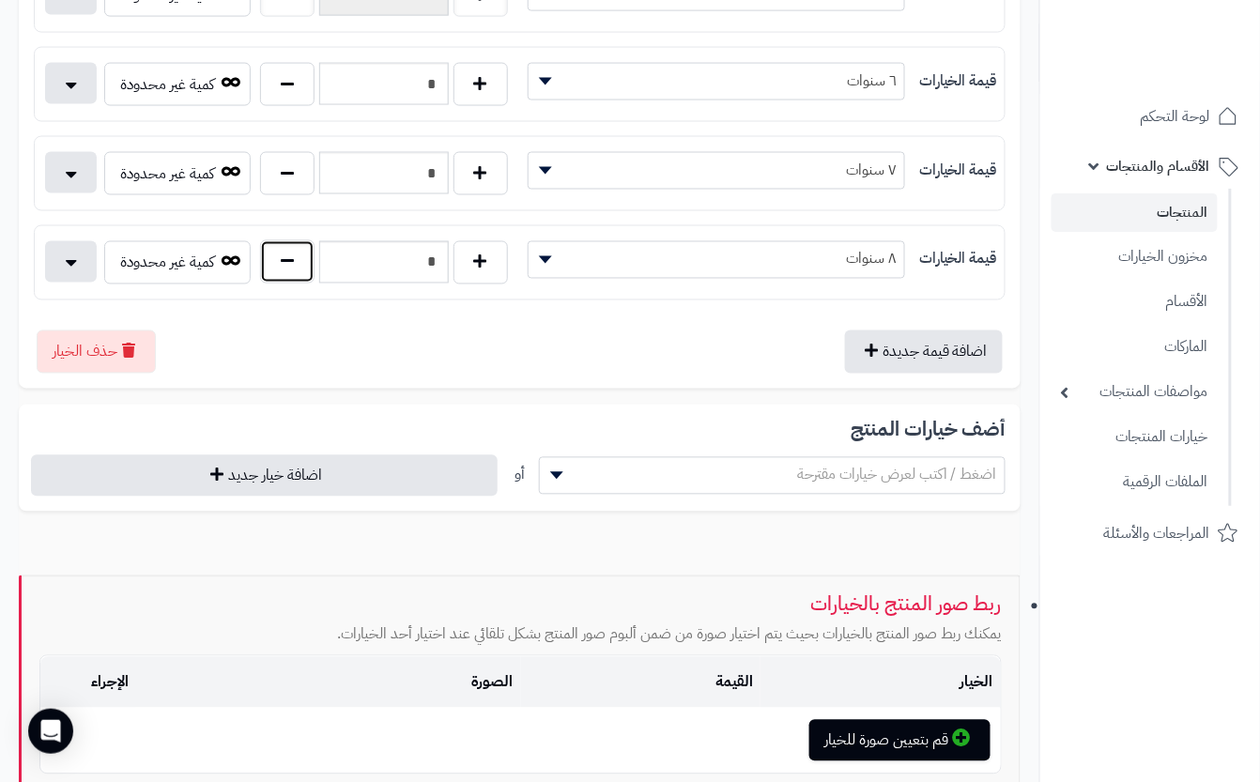
click at [285, 280] on button "button" at bounding box center [287, 261] width 54 height 43
type input "*"
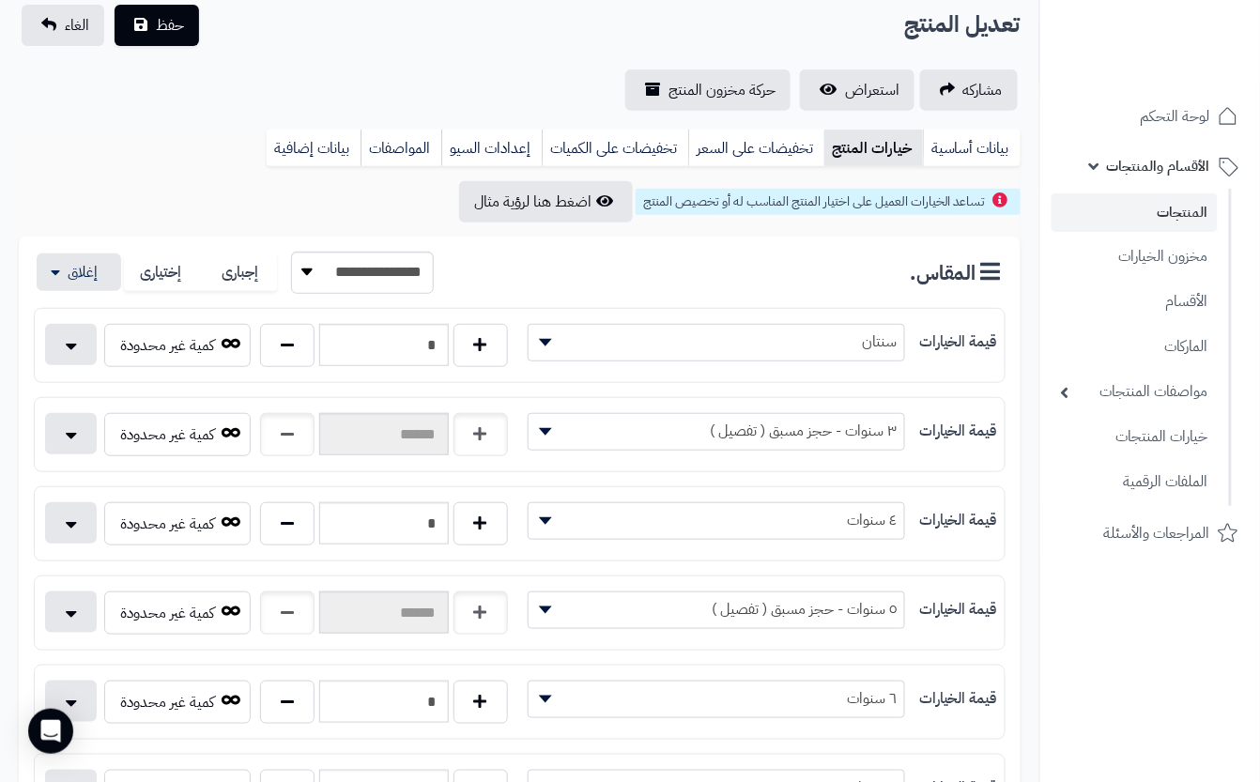
scroll to position [0, 0]
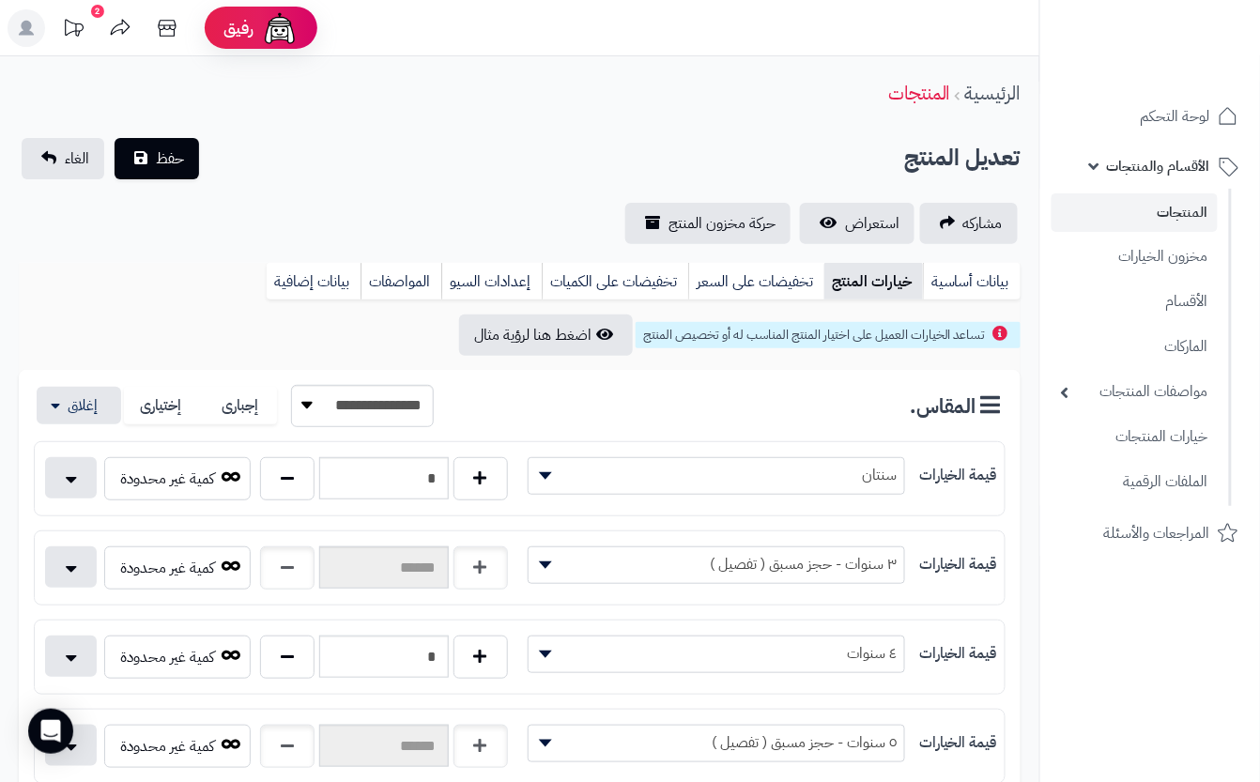
click at [455, 193] on div "**********" at bounding box center [519, 191] width 1039 height 106
click at [125, 151] on button "حفظ" at bounding box center [157, 157] width 85 height 41
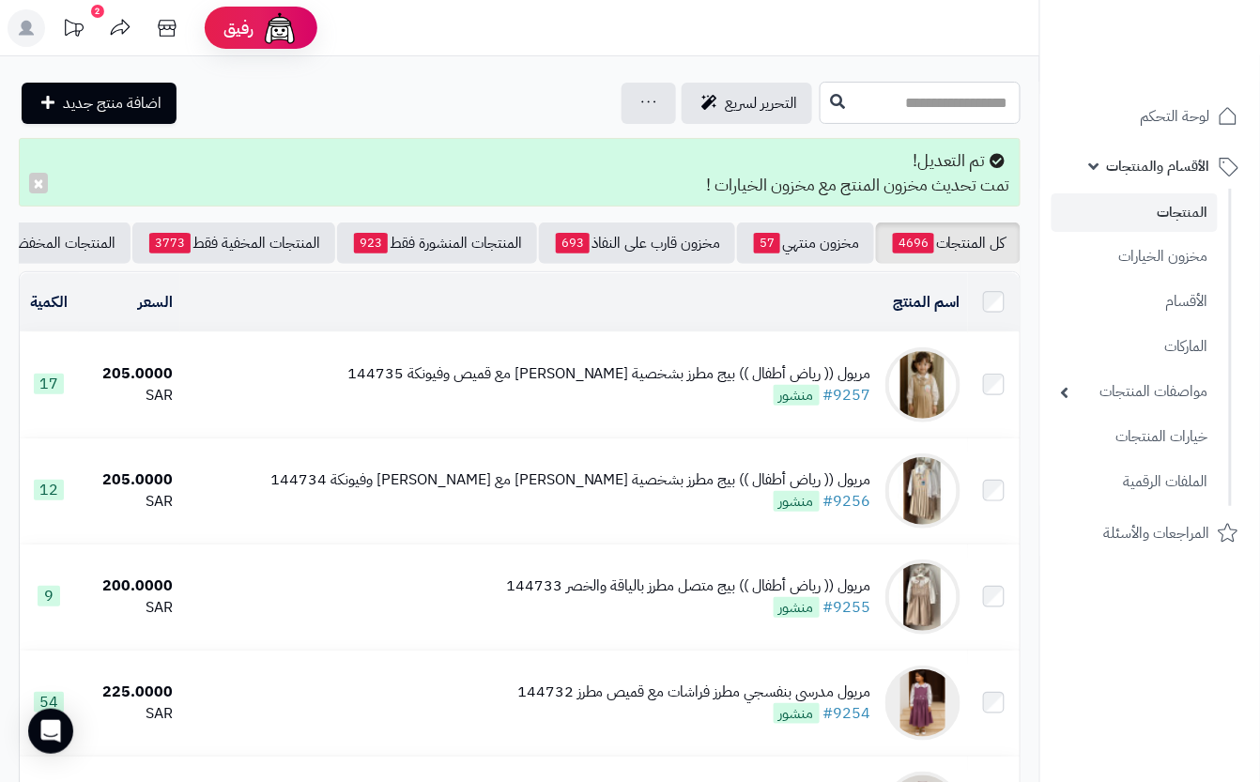
click at [921, 98] on input "text" at bounding box center [920, 103] width 201 height 42
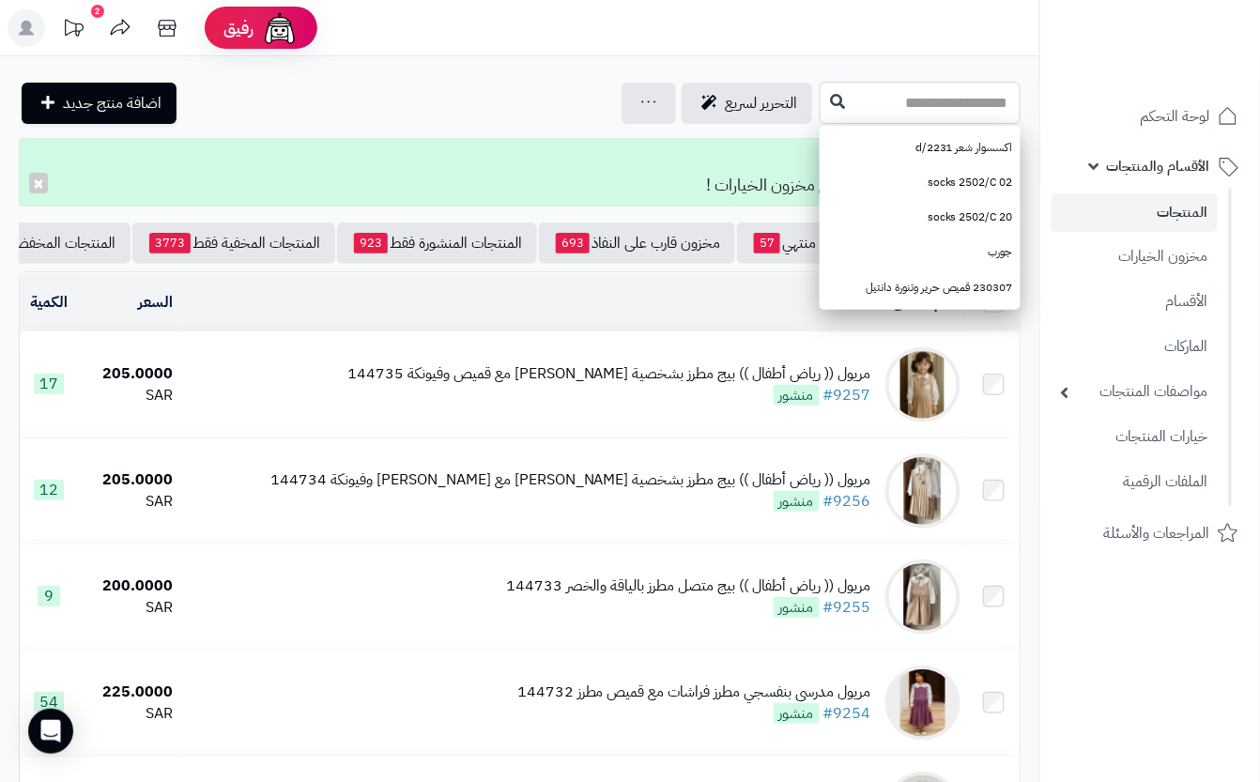
click at [915, 92] on input "text" at bounding box center [920, 103] width 201 height 42
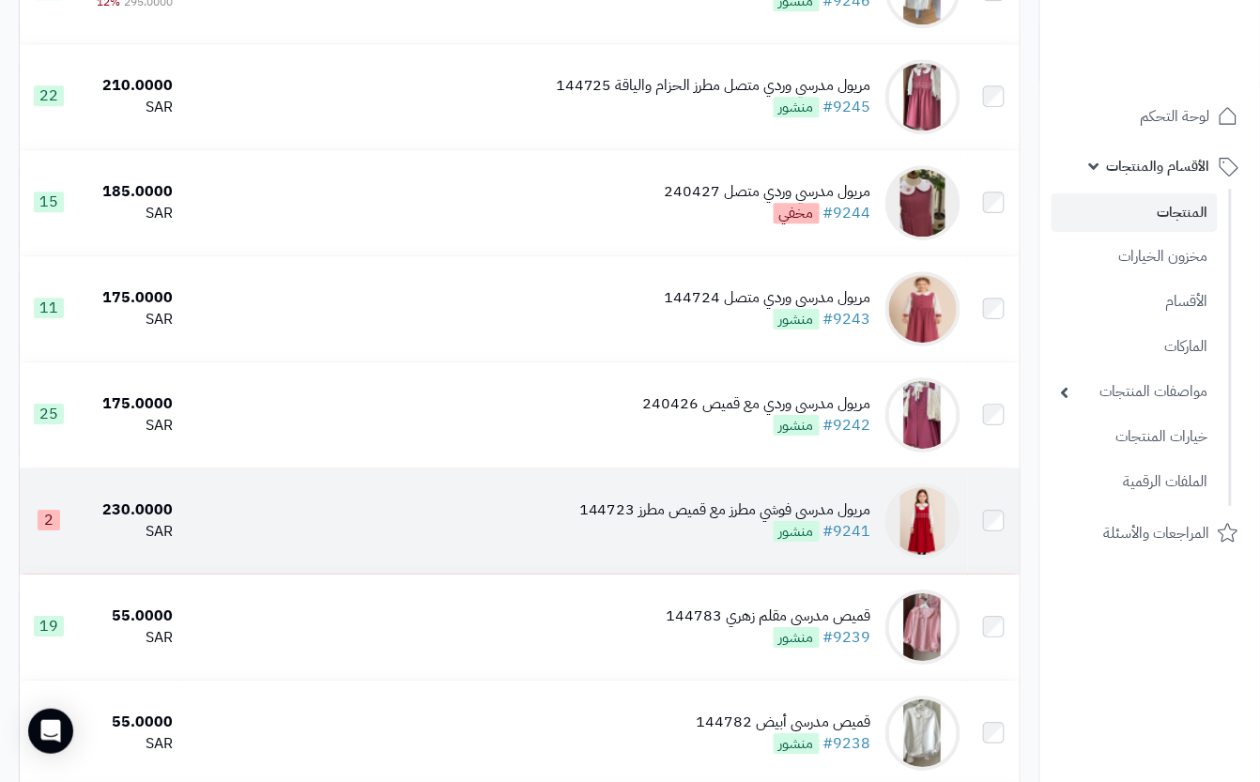
scroll to position [1377, 0]
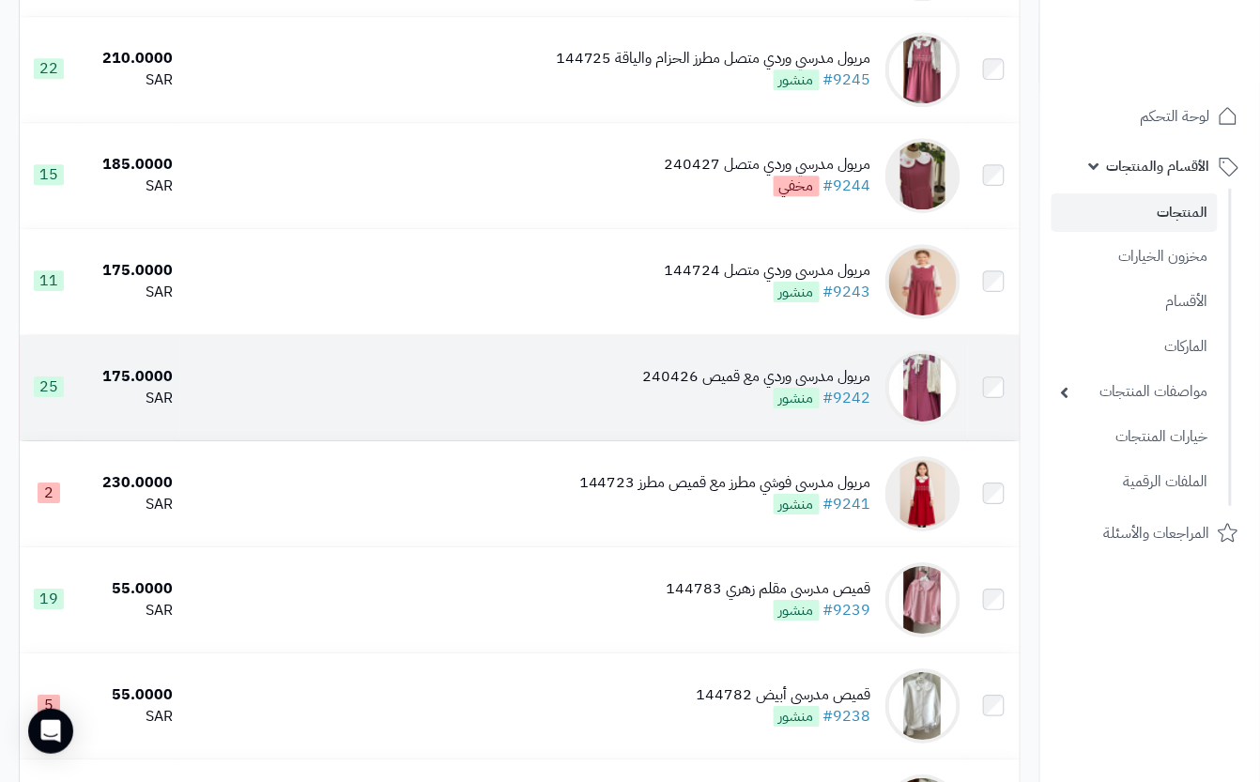
click at [647, 433] on td "مريول مدرسي وردي مع قميص 240426 #9242 منشور" at bounding box center [574, 387] width 788 height 105
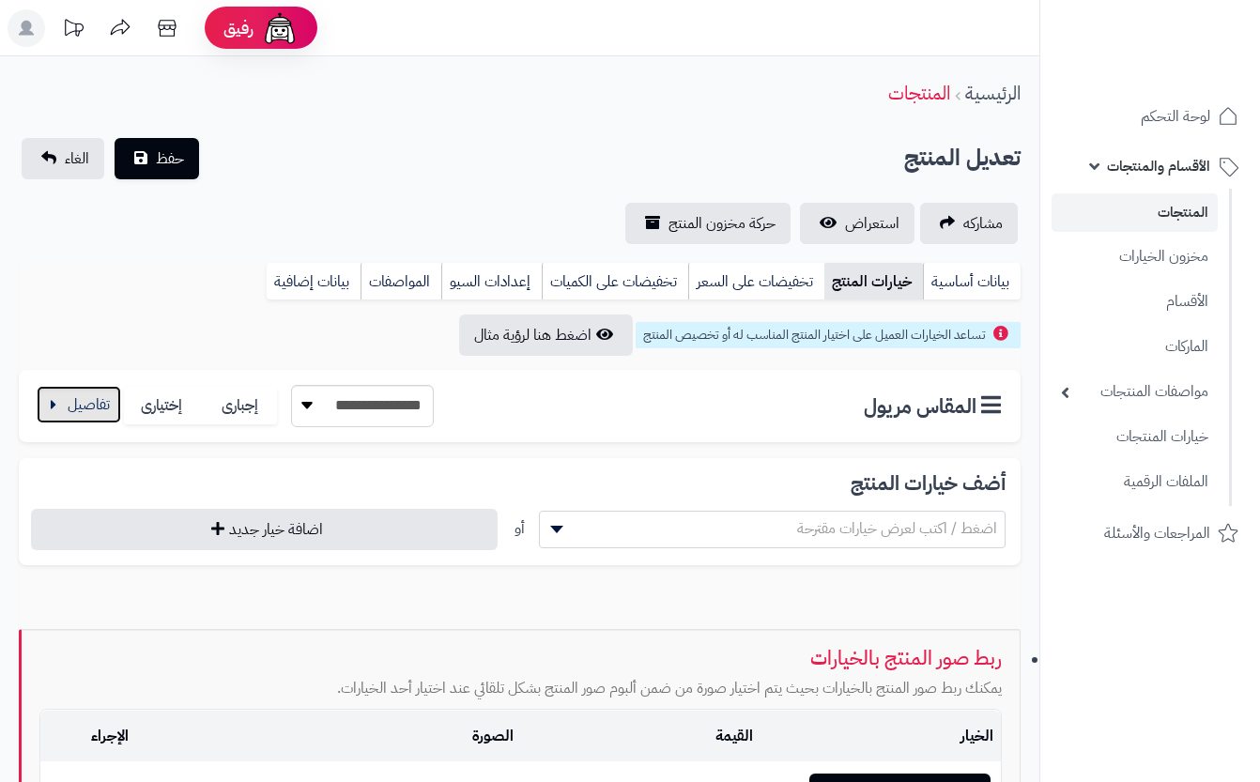
click at [109, 406] on button "button" at bounding box center [79, 405] width 85 height 38
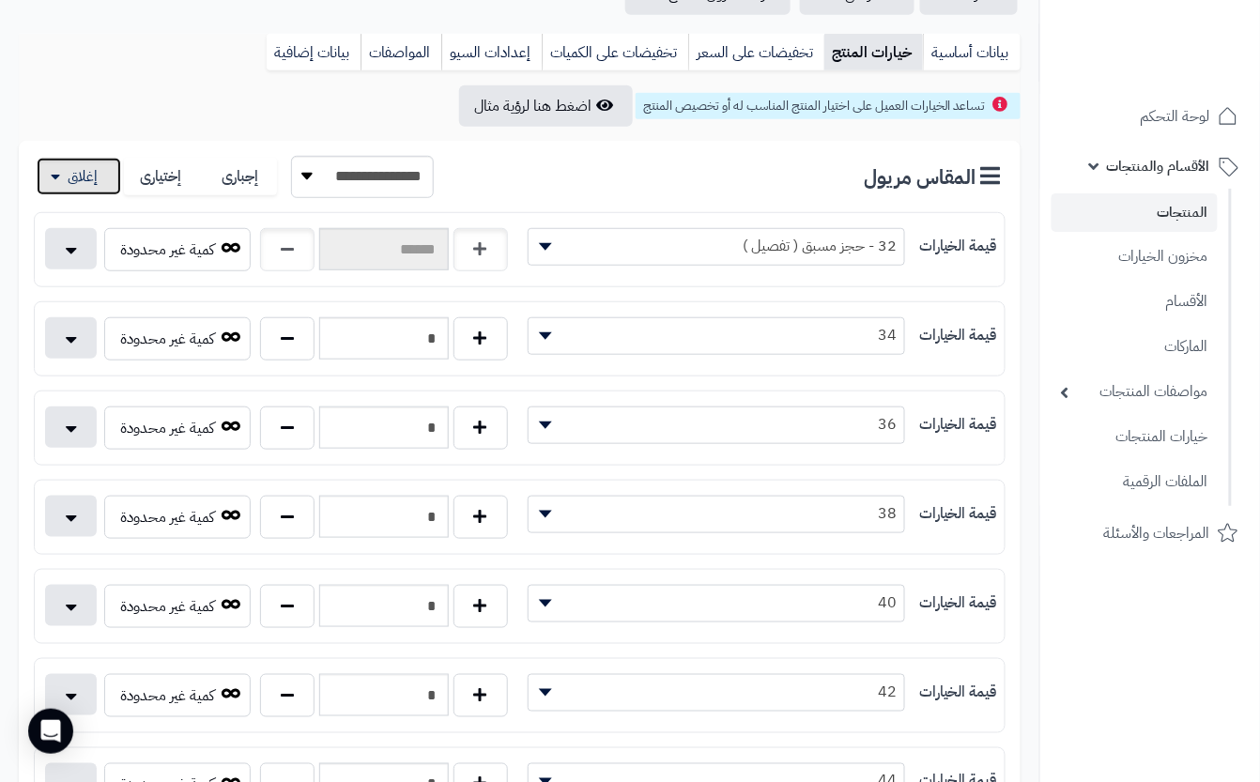
scroll to position [250, 0]
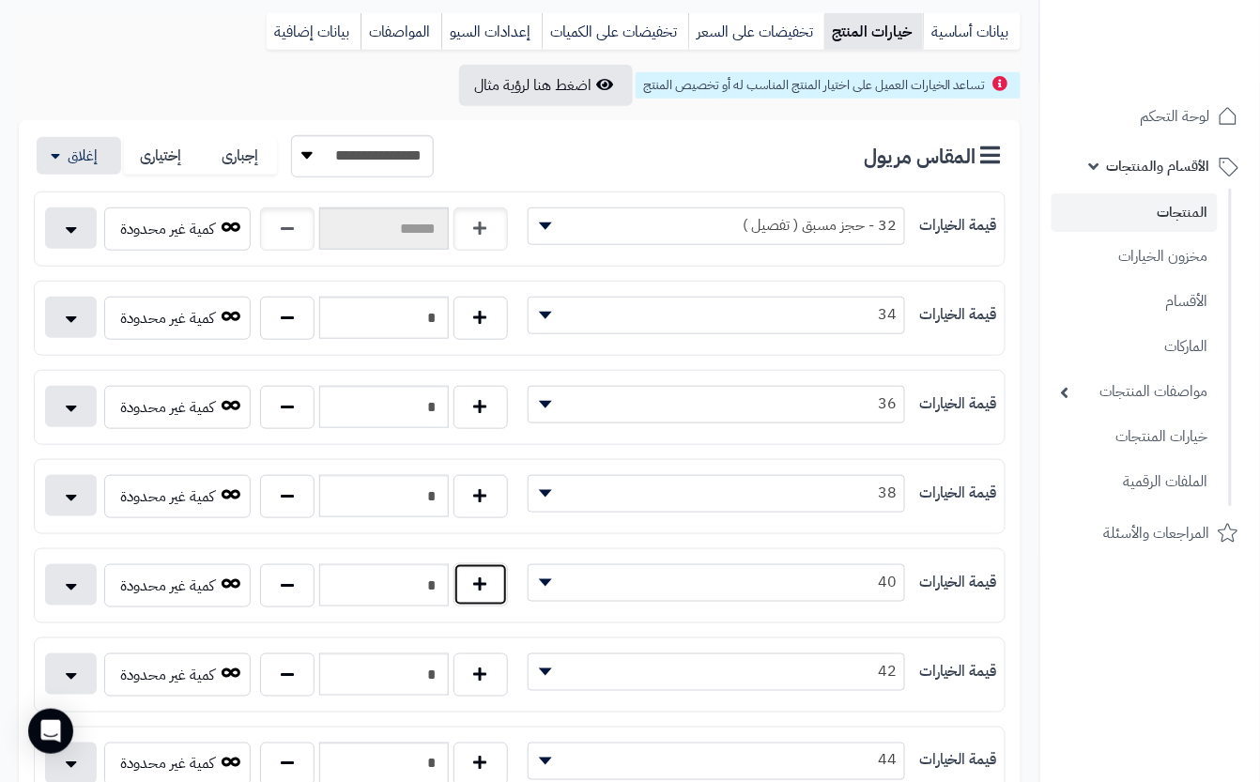
click at [485, 582] on button "button" at bounding box center [481, 584] width 54 height 43
type input "*"
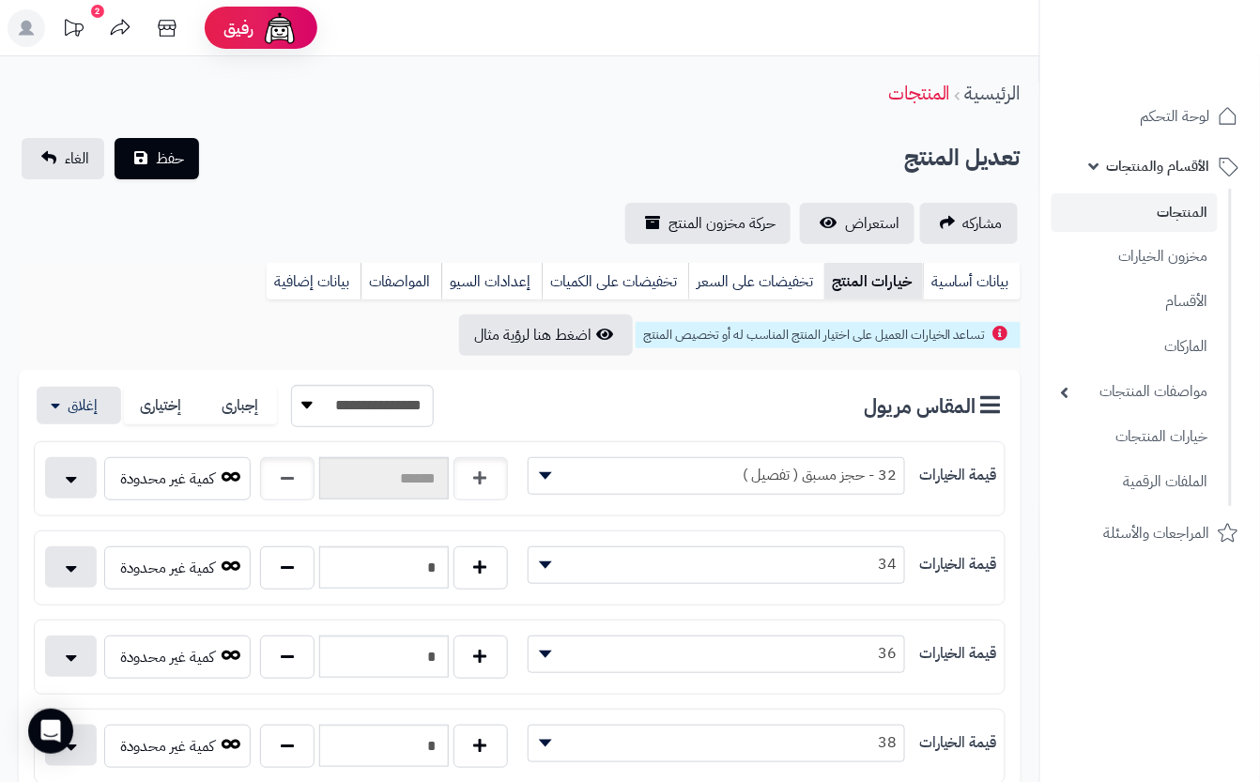
drag, startPoint x: 443, startPoint y: 180, endPoint x: 428, endPoint y: 175, distance: 16.0
click at [434, 177] on div "**********" at bounding box center [519, 191] width 1039 height 106
click at [139, 169] on button "حفظ" at bounding box center [157, 157] width 85 height 41
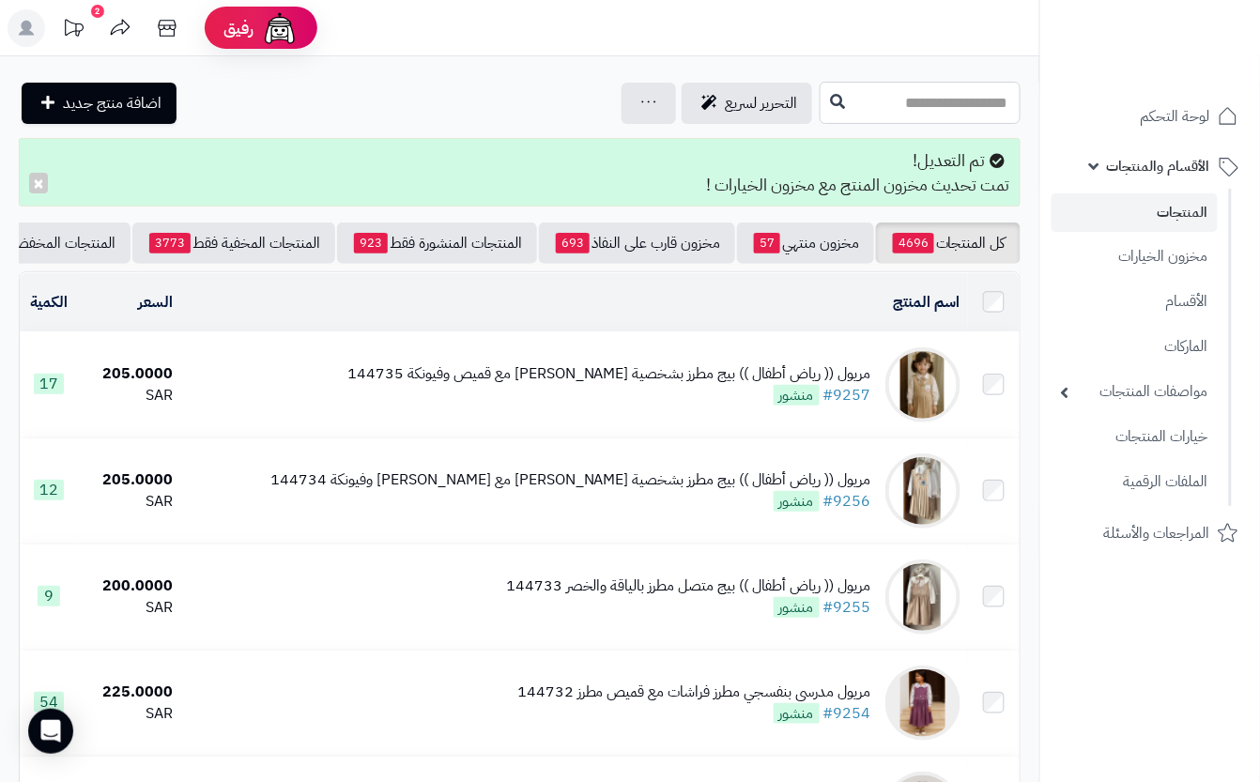
click at [820, 90] on input "text" at bounding box center [920, 103] width 201 height 42
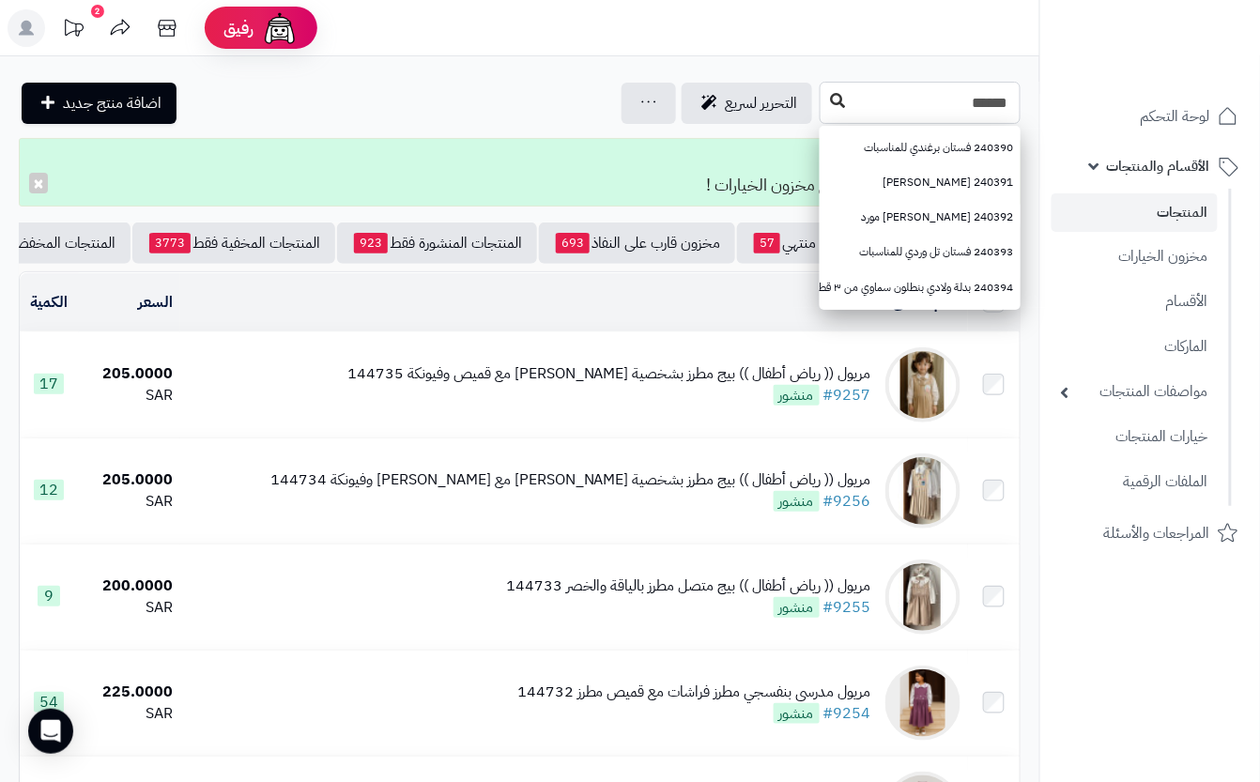
type input "******"
click at [830, 103] on icon at bounding box center [837, 100] width 15 height 15
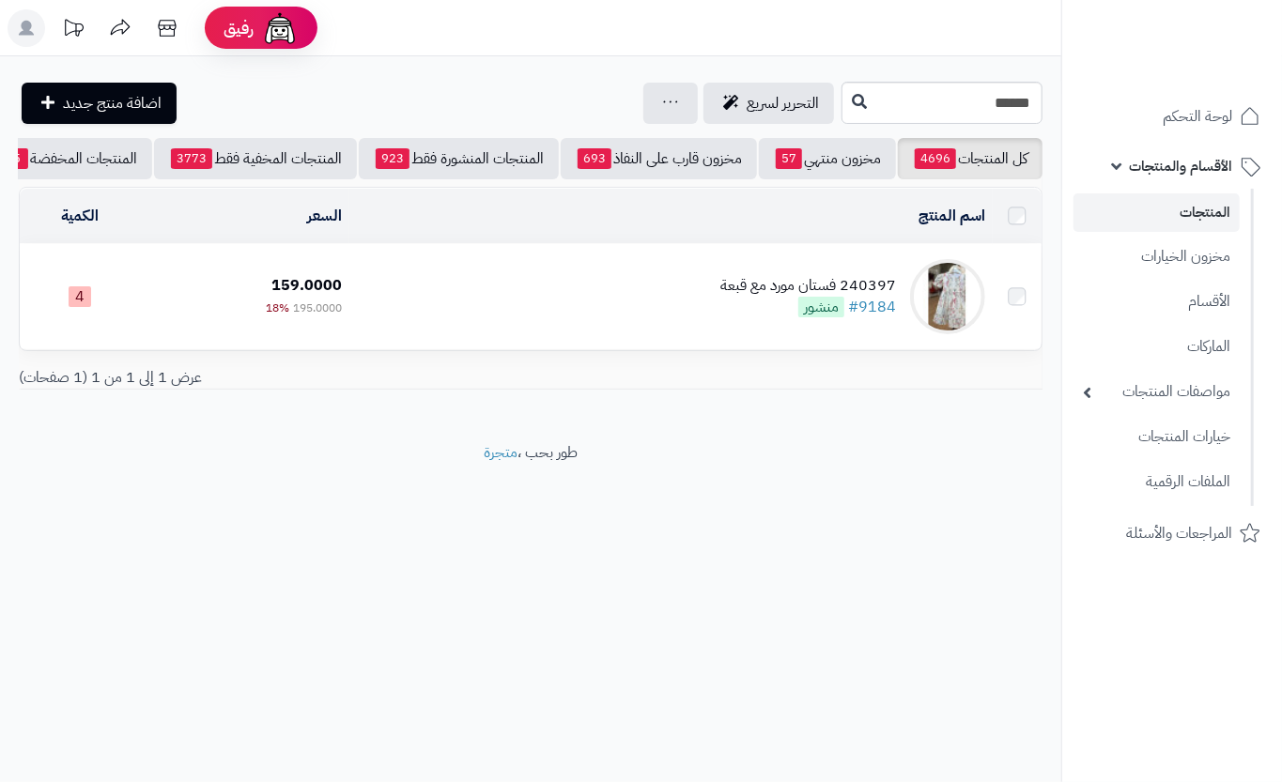
click at [498, 349] on td "240397 فستان مورد مع قبعة #9184 منشور" at bounding box center [670, 296] width 643 height 105
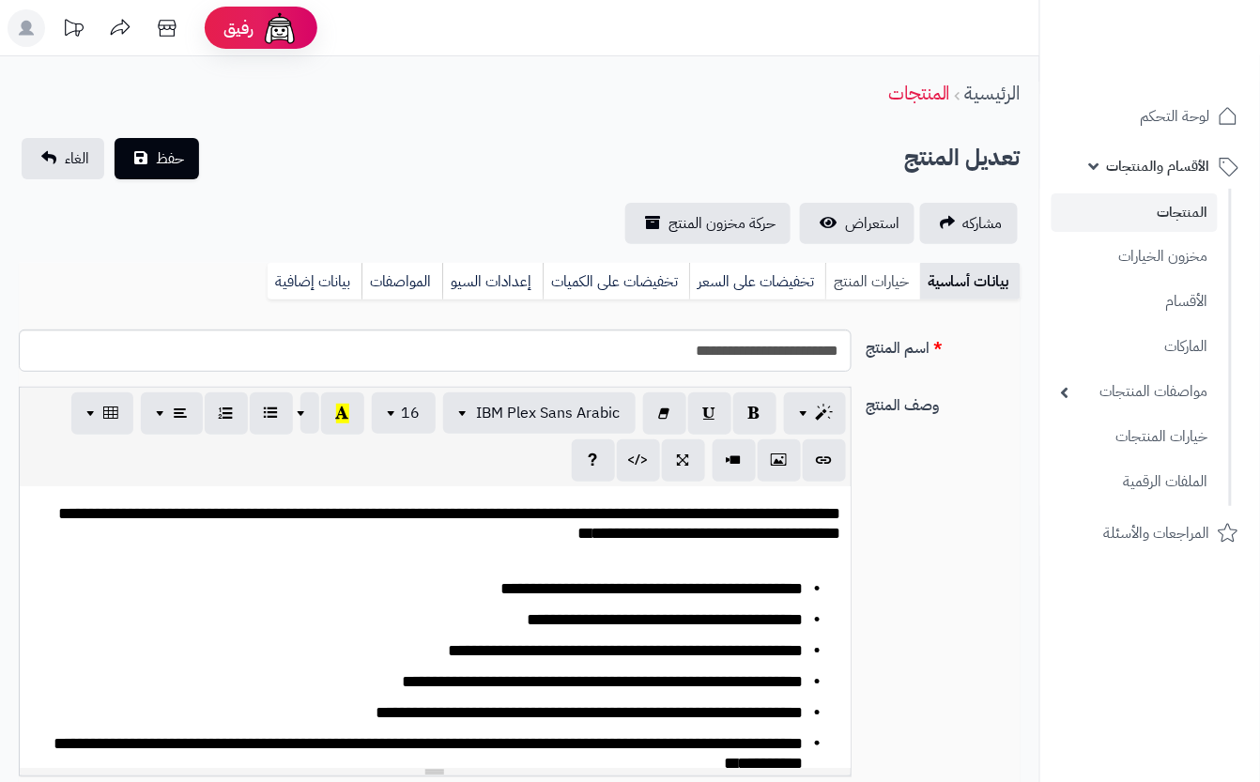
scroll to position [0, 21]
click at [826, 274] on link "خيارات المنتج" at bounding box center [872, 282] width 95 height 38
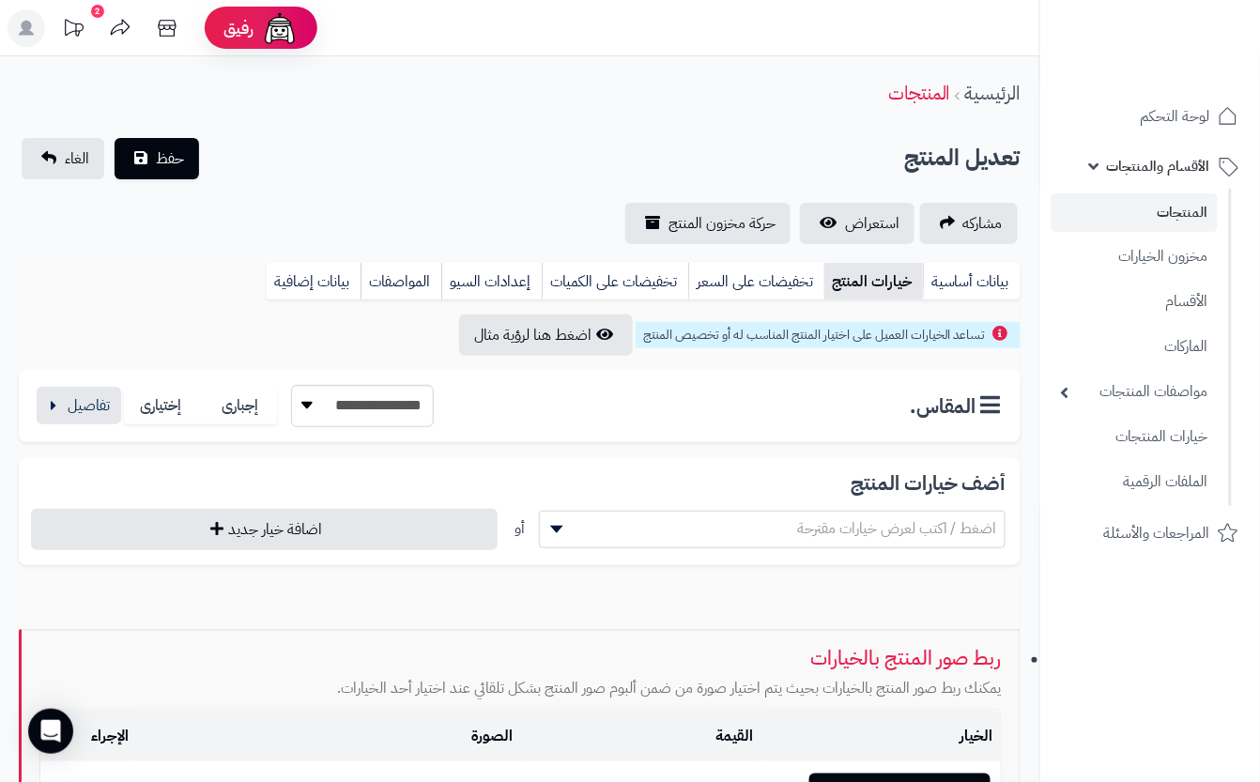
click at [69, 383] on div "**********" at bounding box center [520, 406] width 1002 height 72
click at [92, 398] on button "button" at bounding box center [79, 405] width 85 height 38
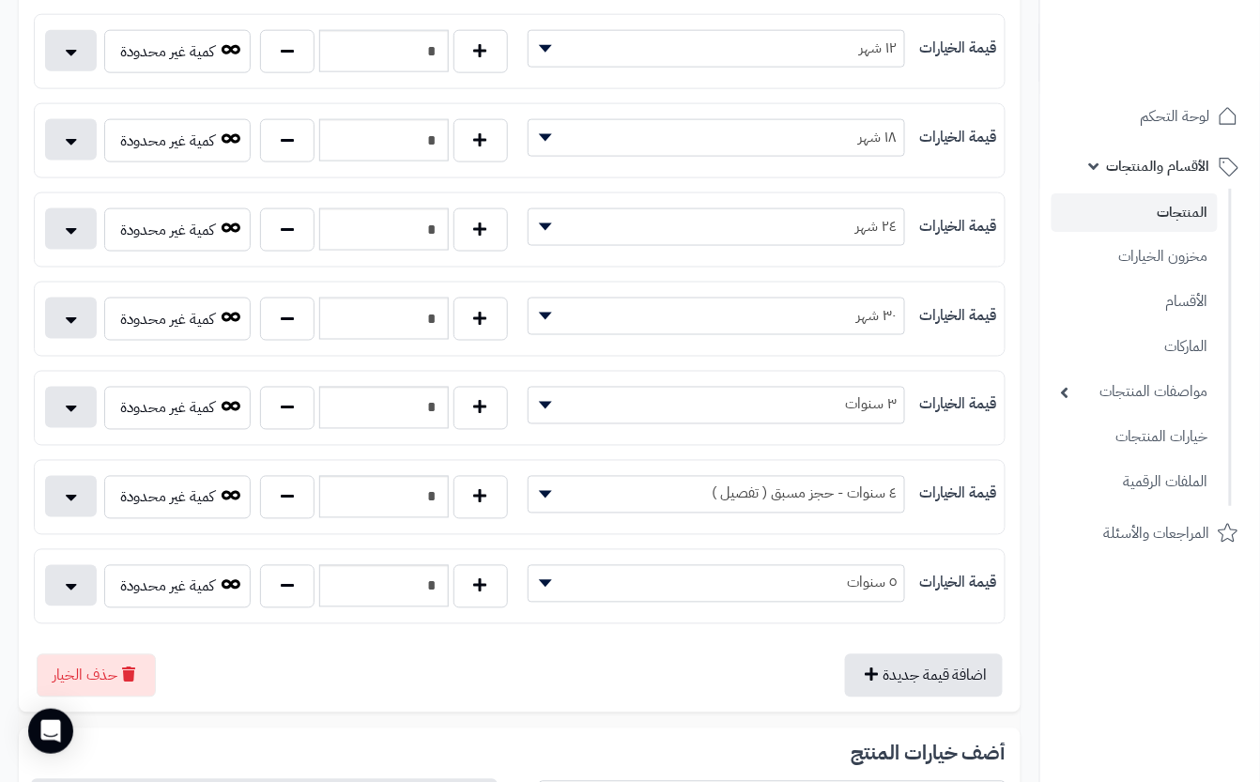
scroll to position [625, 0]
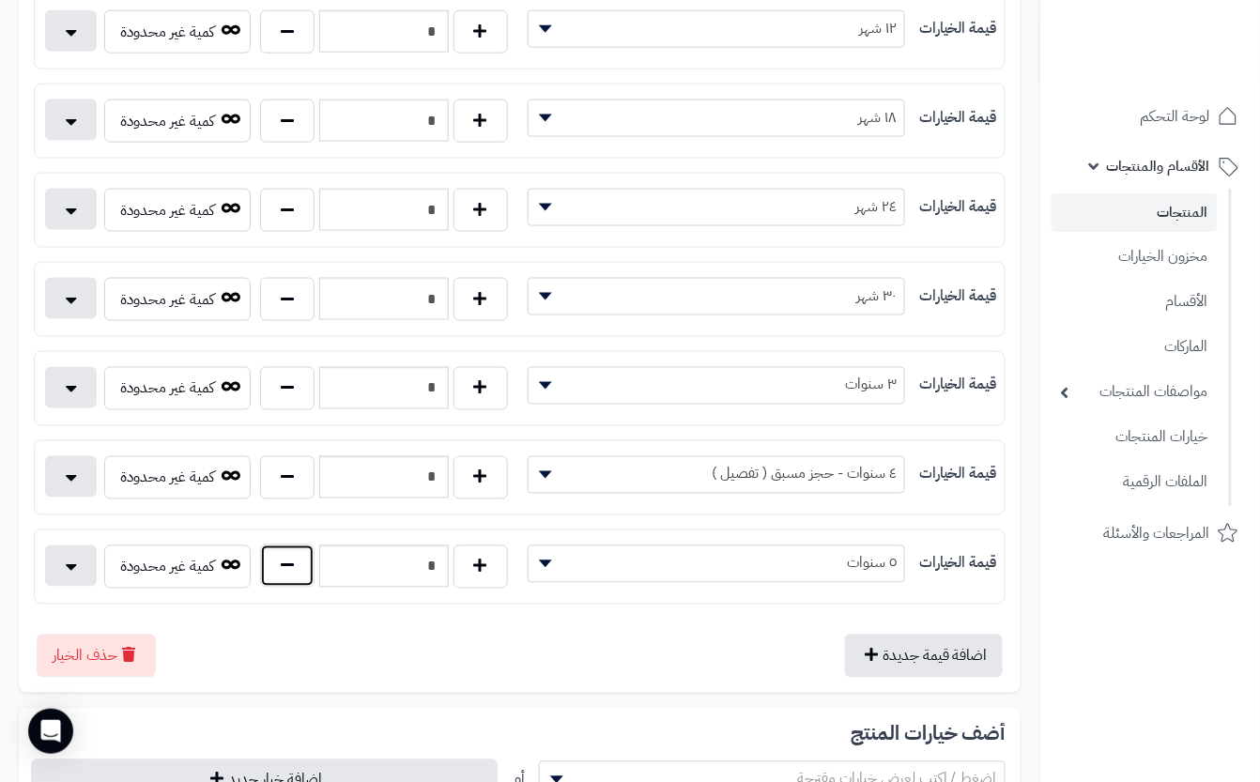
click at [291, 582] on button "button" at bounding box center [287, 566] width 54 height 43
type input "*"
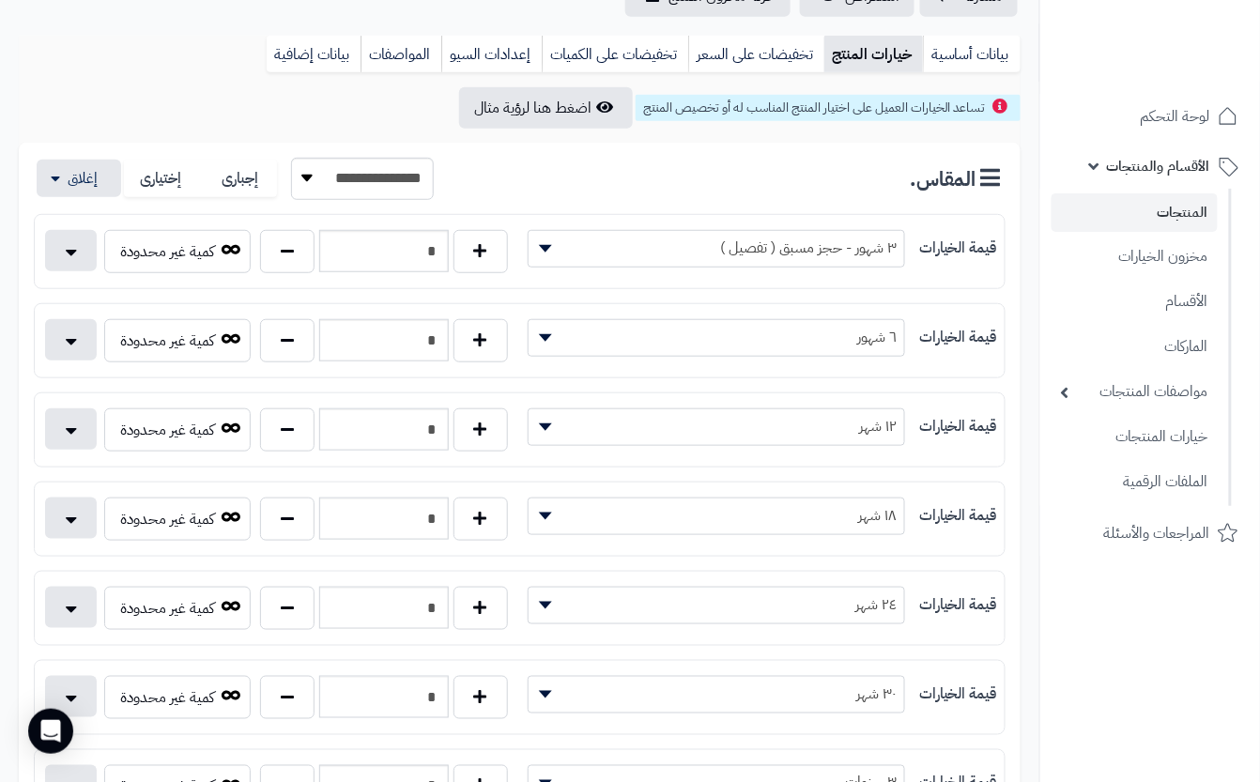
scroll to position [0, 0]
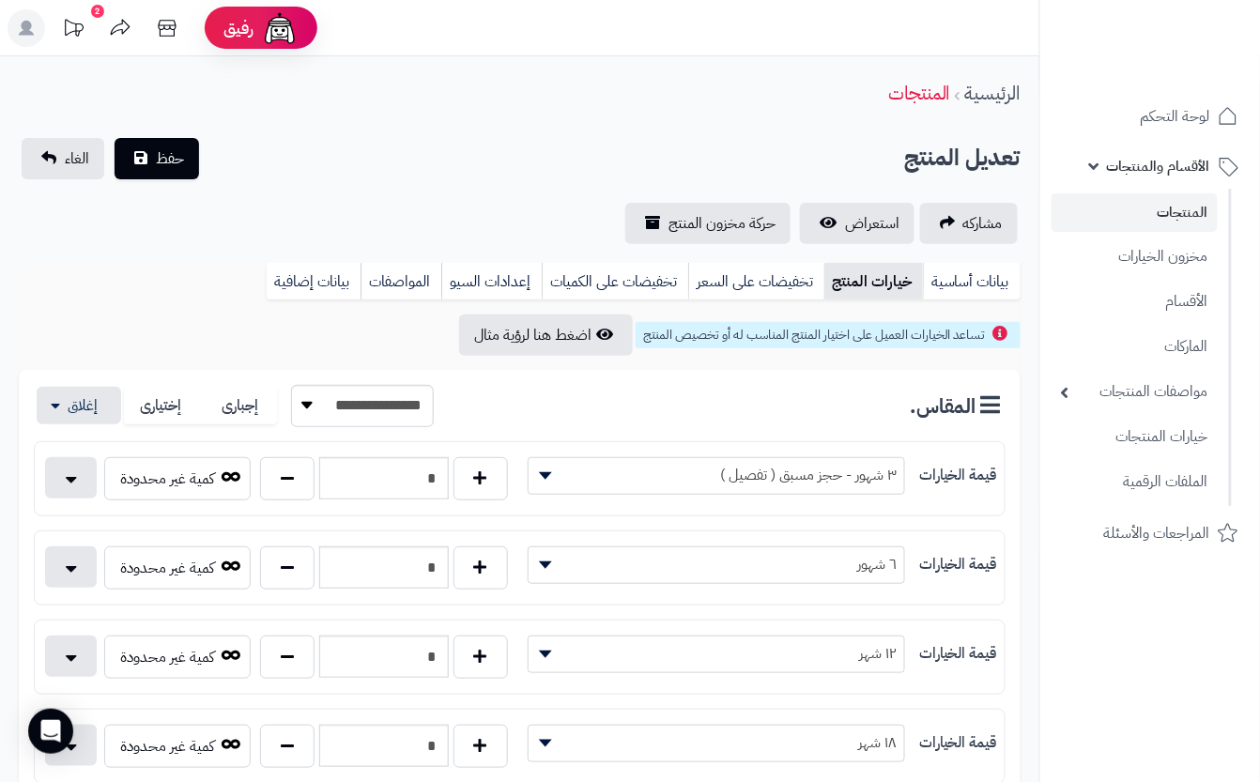
drag, startPoint x: 362, startPoint y: 131, endPoint x: 278, endPoint y: 137, distance: 83.8
click at [275, 140] on div "تعديل المنتج حفظ الغاء" at bounding box center [520, 158] width 1002 height 41
click at [165, 151] on span "حفظ" at bounding box center [170, 157] width 28 height 23
